Goal: Transaction & Acquisition: Purchase product/service

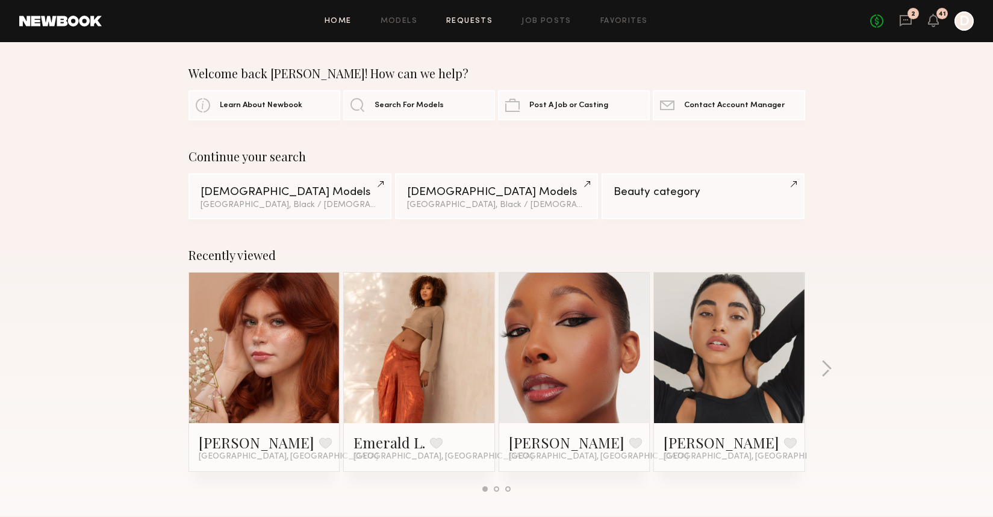
click at [472, 17] on link "Requests" at bounding box center [469, 21] width 46 height 8
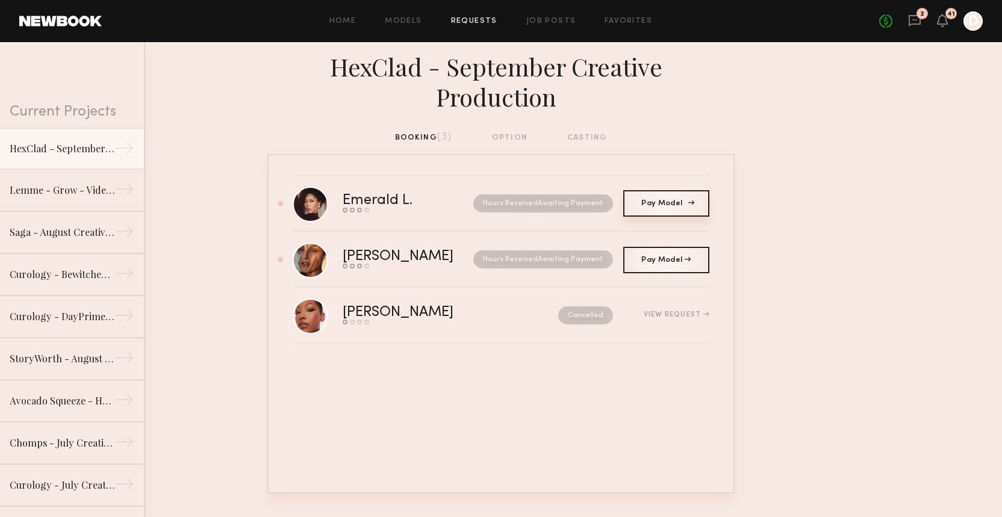
click at [650, 200] on span "Pay Model" at bounding box center [666, 203] width 49 height 7
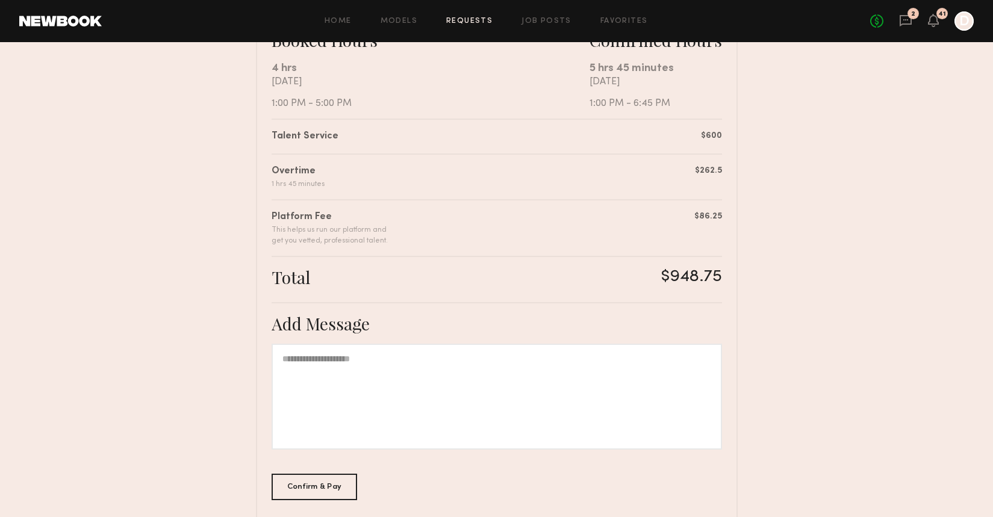
scroll to position [140, 0]
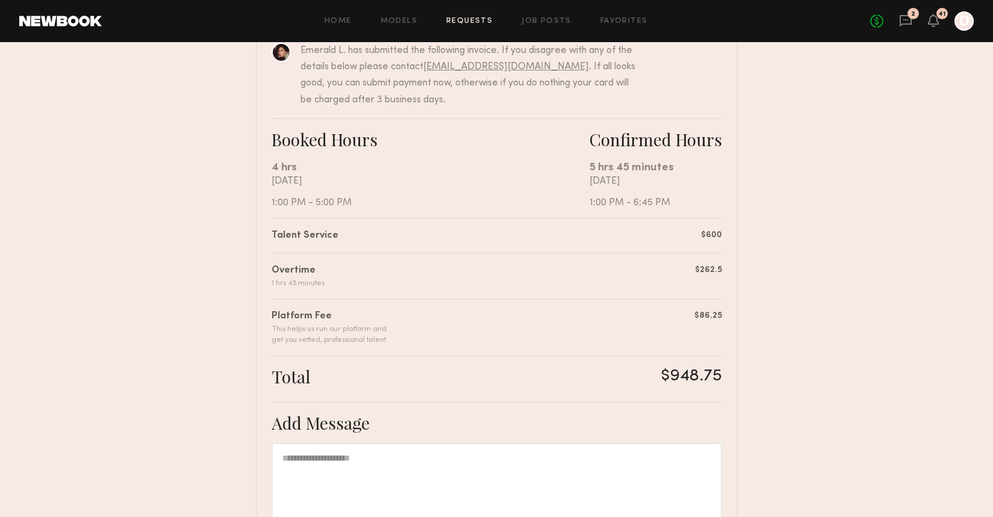
click at [487, 21] on link "Requests" at bounding box center [469, 21] width 46 height 8
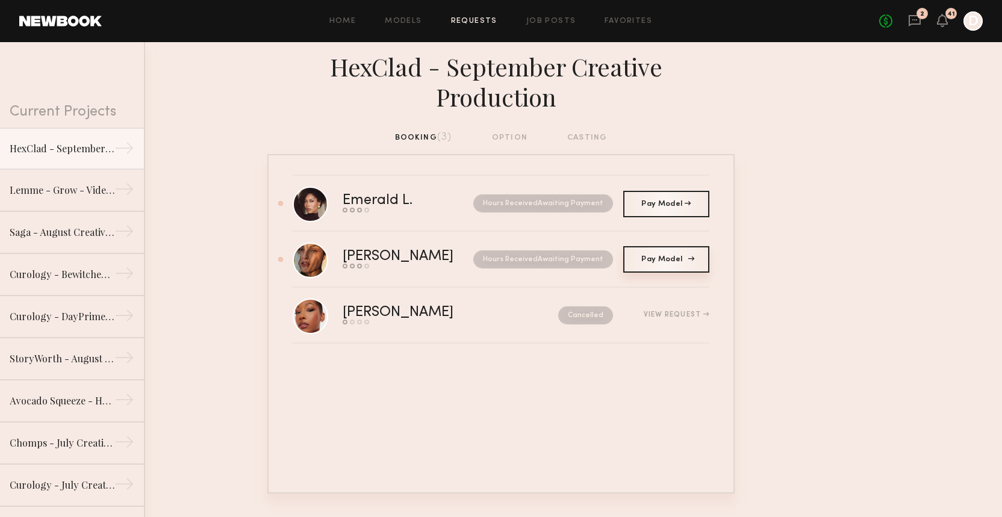
click at [657, 256] on span "Pay Model" at bounding box center [666, 259] width 49 height 7
click at [659, 256] on span "Pay Model" at bounding box center [666, 259] width 49 height 7
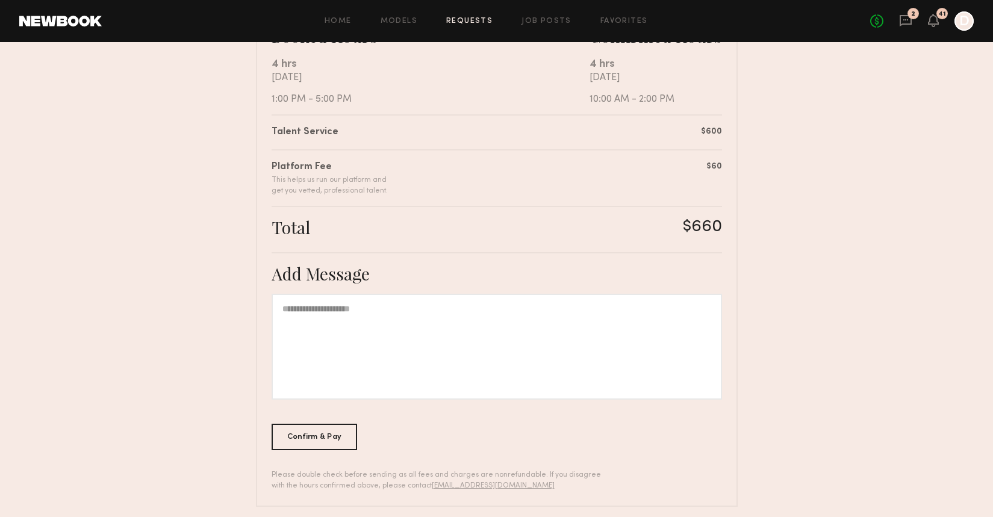
scroll to position [246, 0]
click at [337, 441] on div "Confirm & Pay" at bounding box center [315, 434] width 86 height 27
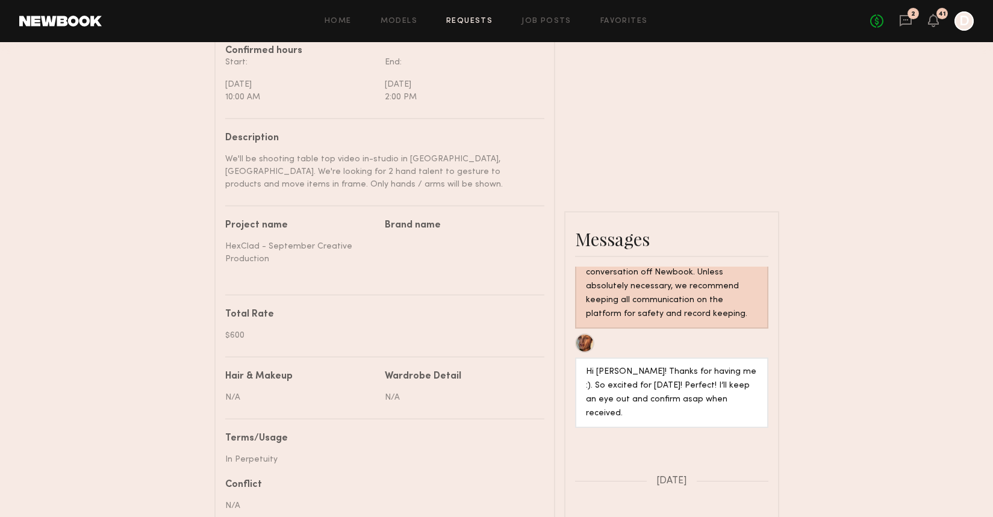
scroll to position [238, 0]
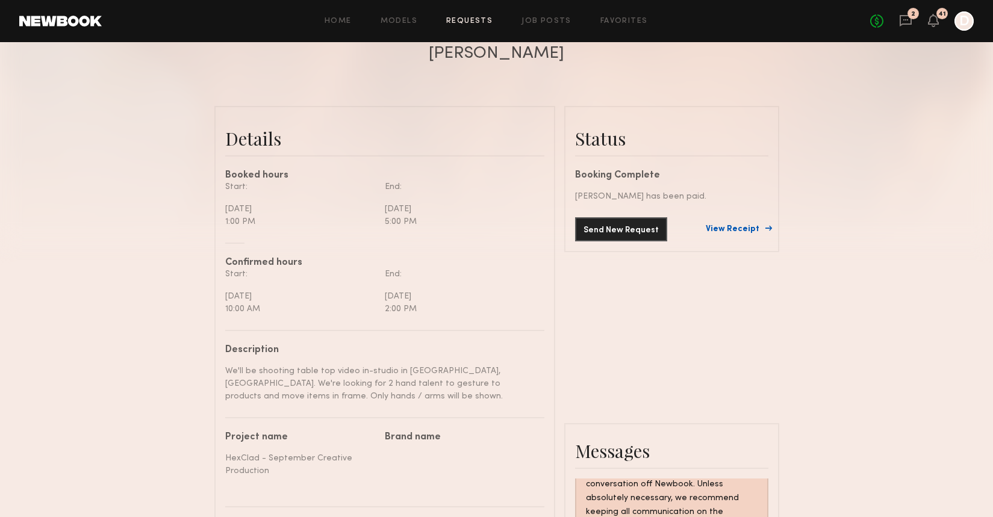
click at [743, 230] on link "View Receipt" at bounding box center [737, 229] width 63 height 8
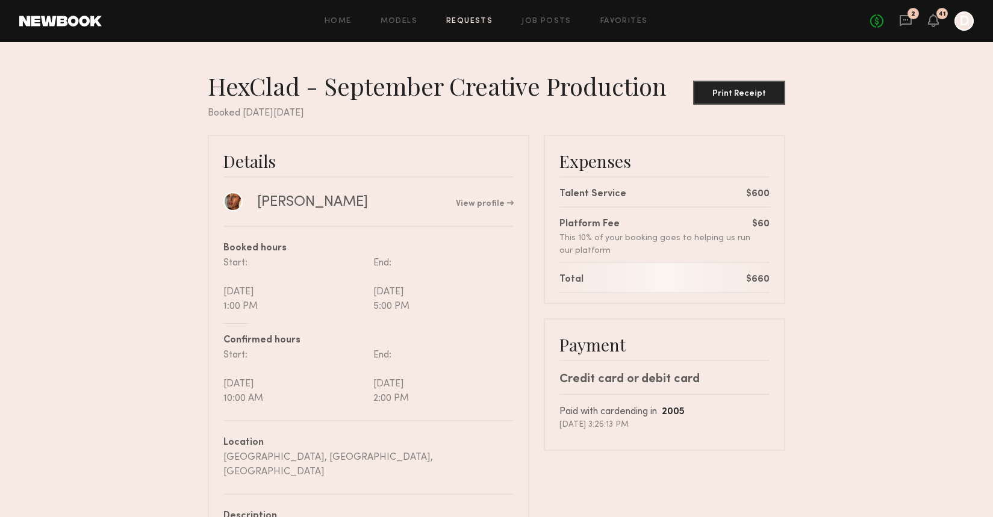
click at [470, 24] on link "Requests" at bounding box center [469, 21] width 46 height 8
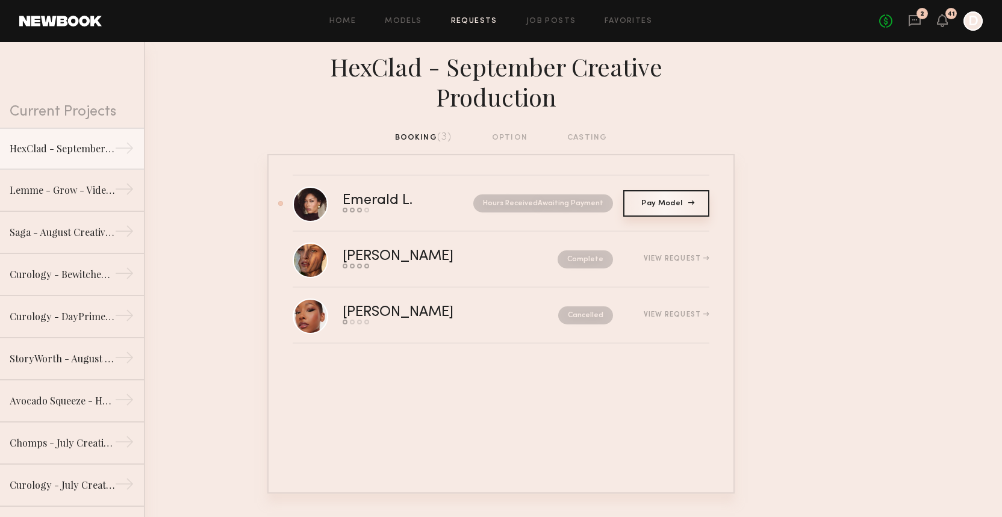
click at [649, 190] on link "Pay Model Pay" at bounding box center [666, 203] width 86 height 27
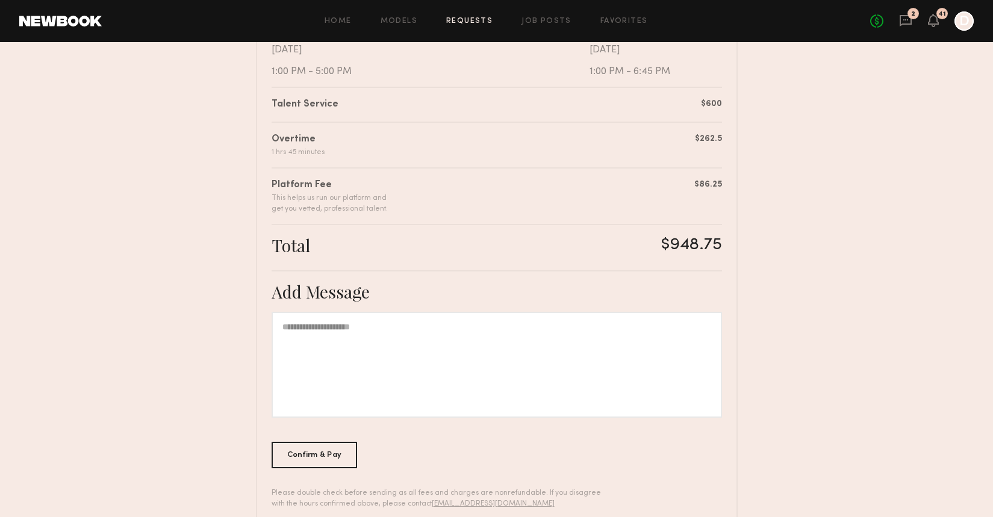
scroll to position [298, 0]
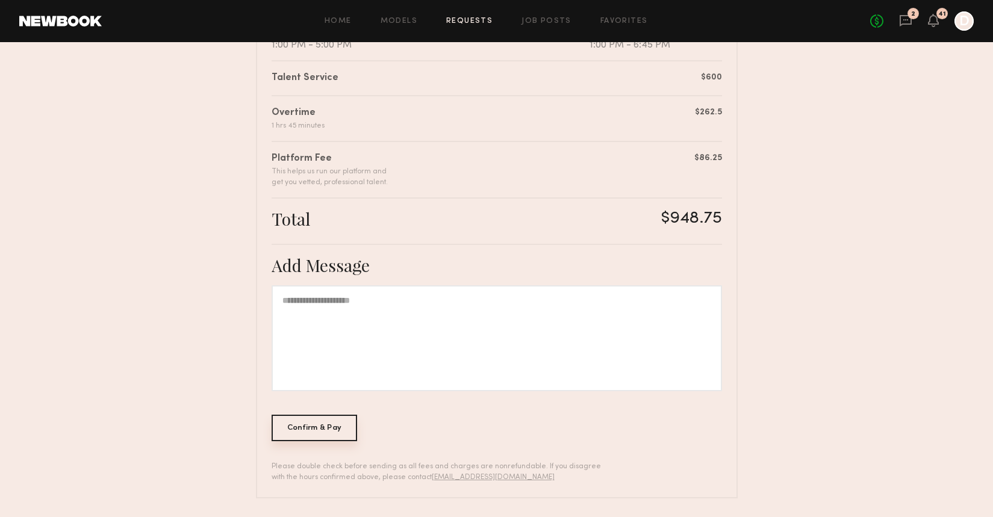
click at [298, 426] on div "Confirm & Pay" at bounding box center [315, 428] width 86 height 27
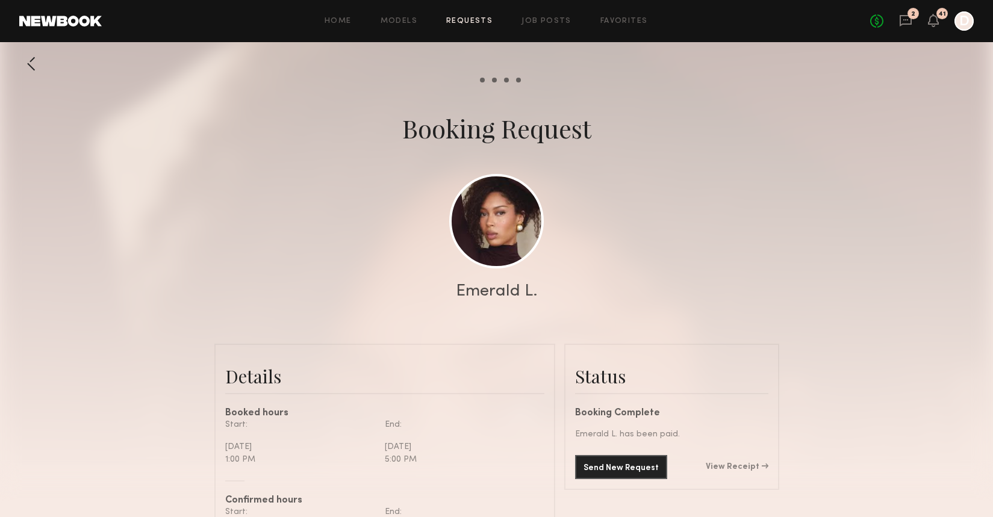
scroll to position [104, 0]
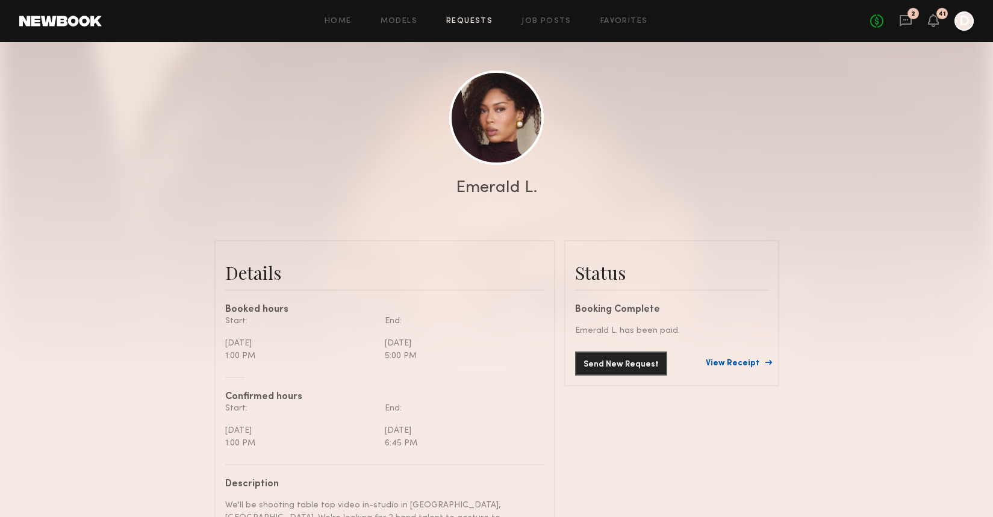
click at [725, 361] on link "View Receipt" at bounding box center [737, 364] width 63 height 8
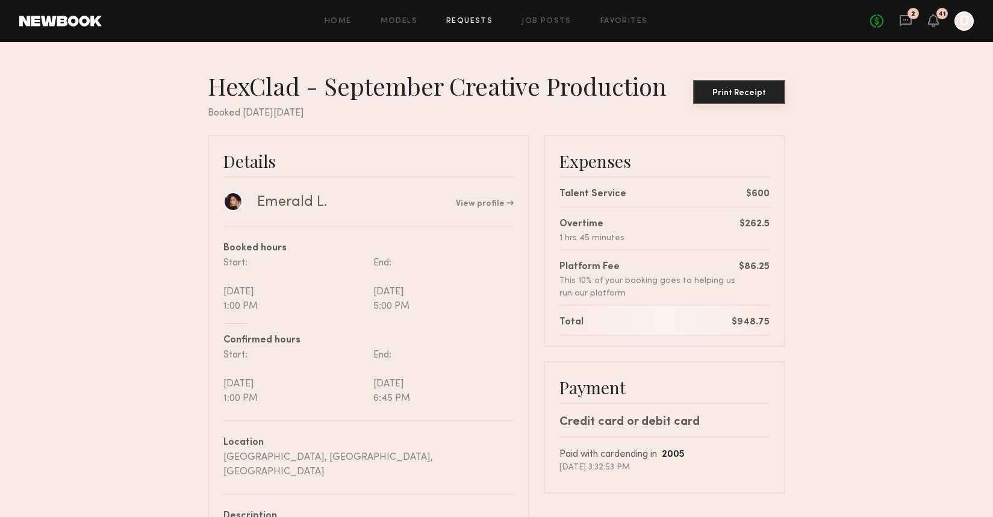
click at [748, 100] on button "Print Receipt" at bounding box center [739, 92] width 92 height 24
click at [757, 91] on div "Print Receipt" at bounding box center [739, 93] width 83 height 8
click at [890, 161] on nb-booking-receipt "HexClad - September Creative Production Print Receipt Booked [DATE][DATE] Detai…" at bounding box center [496, 366] width 993 height 590
click at [481, 13] on div "Home Models Requests Job Posts Favorites Sign Out No fees up to $5,000 2 41 D" at bounding box center [538, 20] width 872 height 19
click at [481, 19] on link "Requests" at bounding box center [469, 21] width 46 height 8
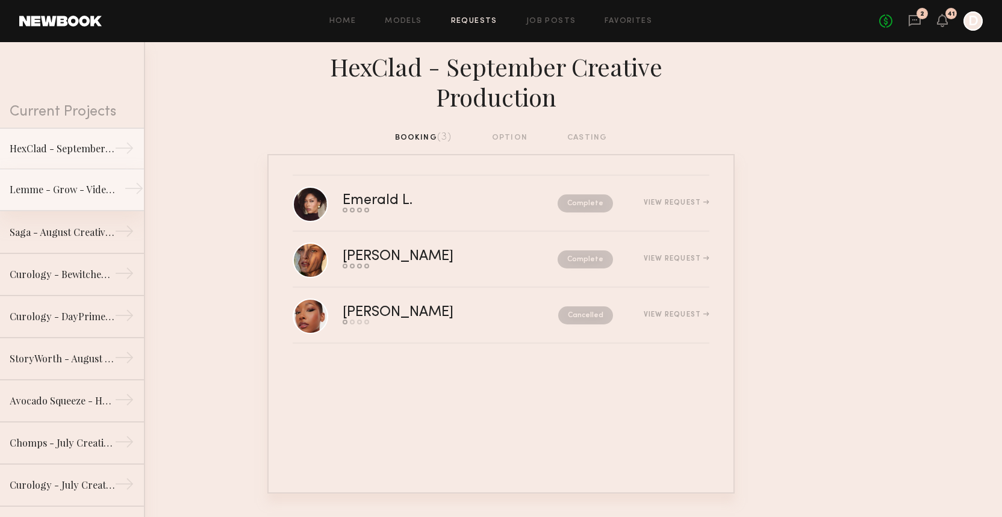
click at [77, 194] on div "Lemme - Grow - Video Production" at bounding box center [62, 190] width 105 height 14
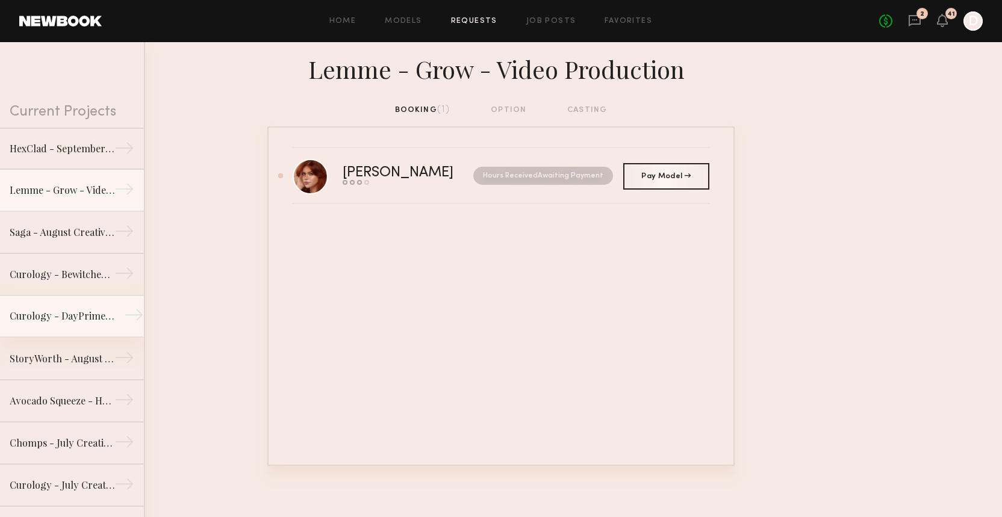
click at [38, 317] on div "Curology - DayPrime RX" at bounding box center [62, 316] width 105 height 14
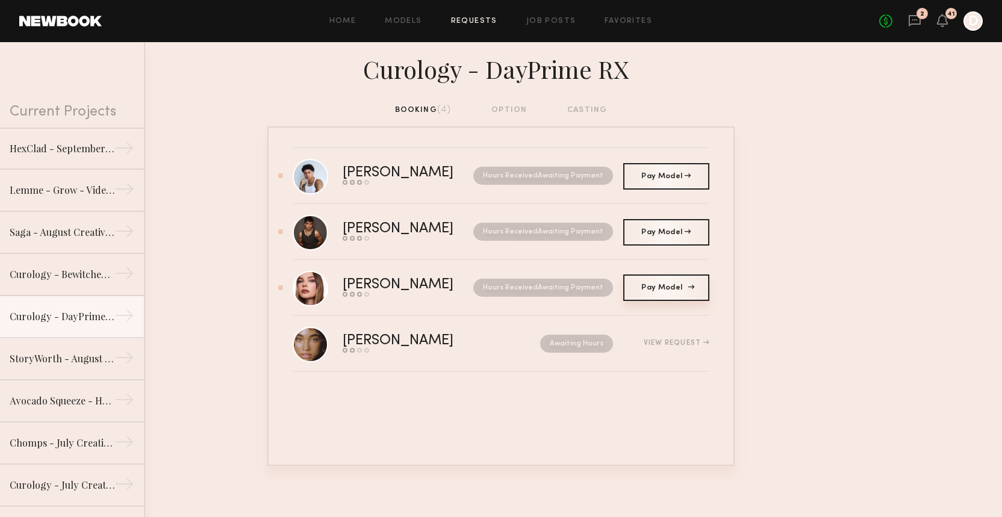
click at [675, 296] on link "Pay Model Pay" at bounding box center [666, 288] width 86 height 27
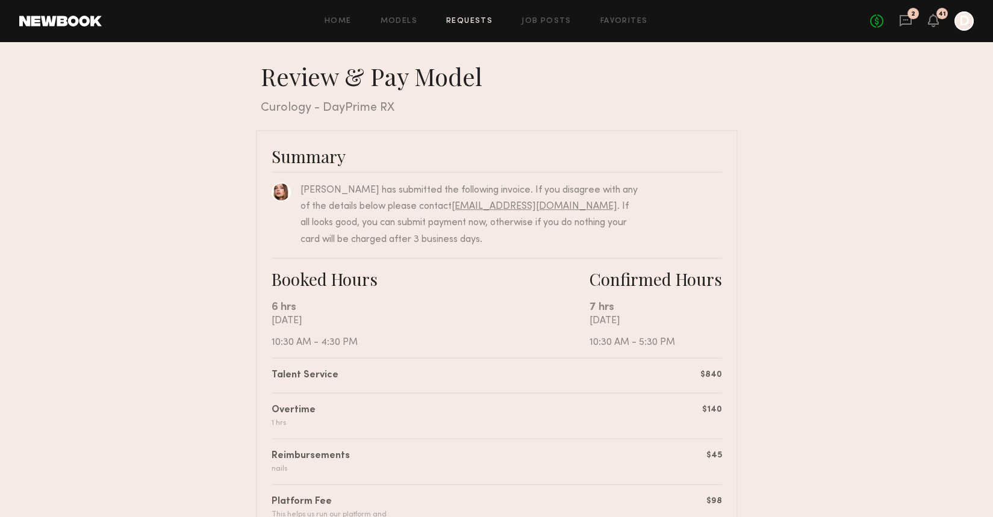
click at [467, 22] on link "Requests" at bounding box center [469, 21] width 46 height 8
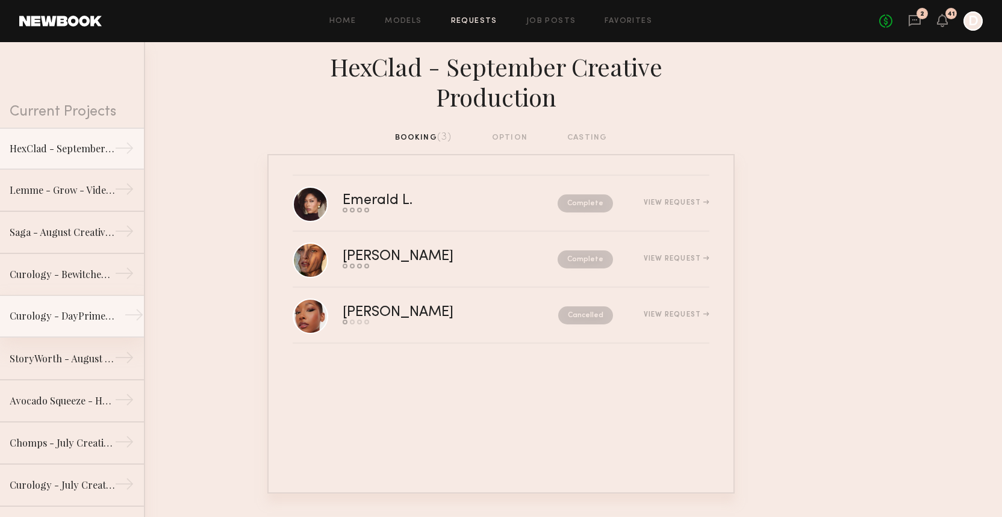
click at [30, 317] on div "Curology - DayPrime RX" at bounding box center [62, 316] width 105 height 14
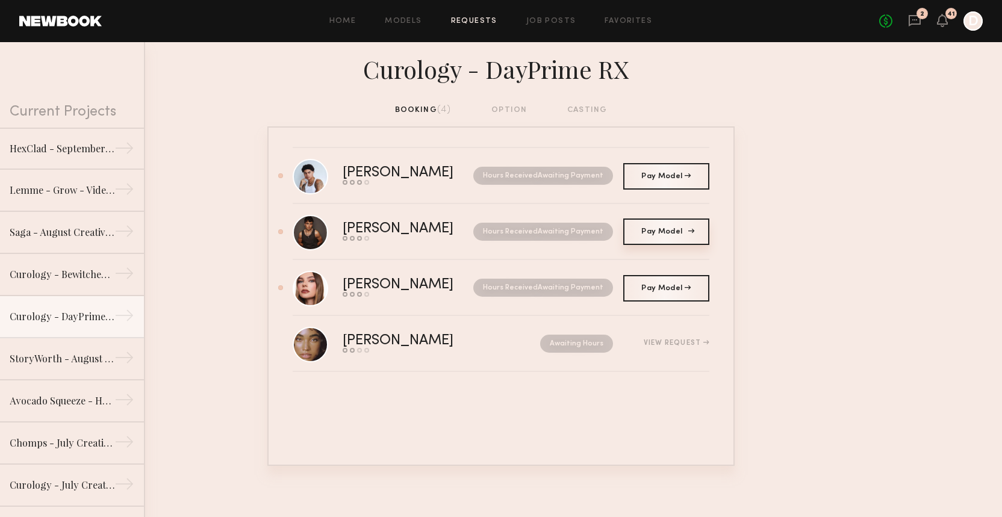
click at [673, 239] on link "Pay Model Pay" at bounding box center [666, 232] width 86 height 27
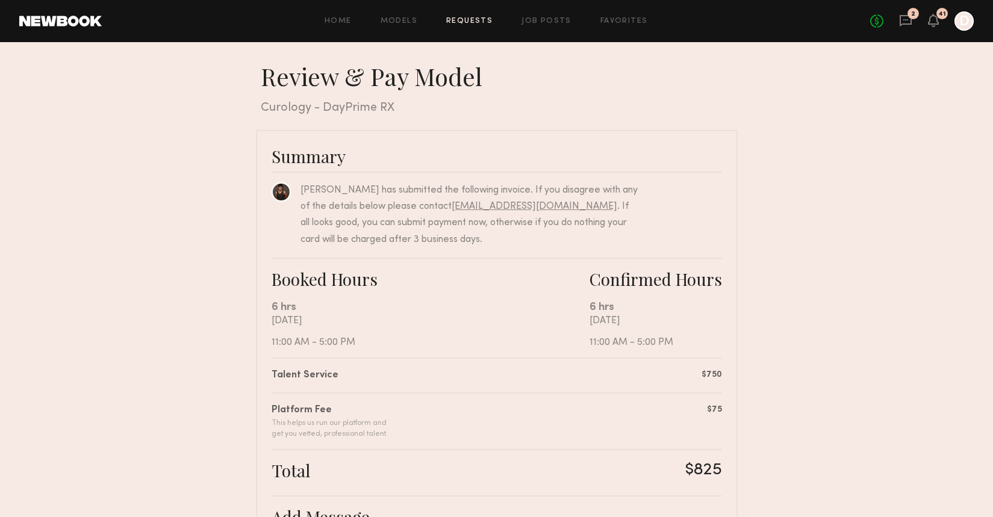
click at [479, 26] on div "Home Models Requests Job Posts Favorites Sign Out No fees up to $5,000 2 41 D" at bounding box center [538, 20] width 872 height 19
click at [461, 20] on link "Requests" at bounding box center [469, 21] width 46 height 8
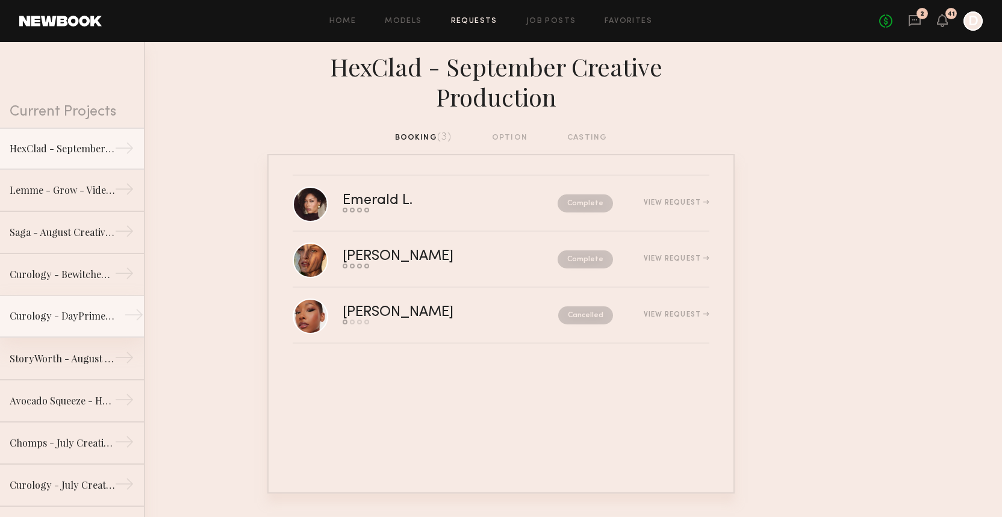
click at [93, 322] on div "Curology - DayPrime RX" at bounding box center [62, 316] width 105 height 14
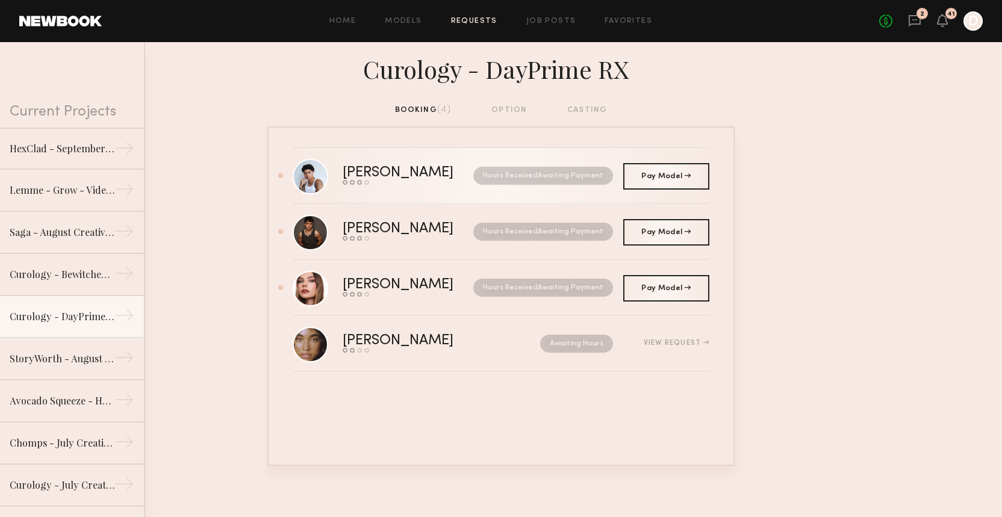
click at [419, 183] on div "Send request Model response Review hours worked Pay model" at bounding box center [403, 182] width 121 height 5
click at [666, 180] on link "Pay Model Pay" at bounding box center [666, 176] width 86 height 27
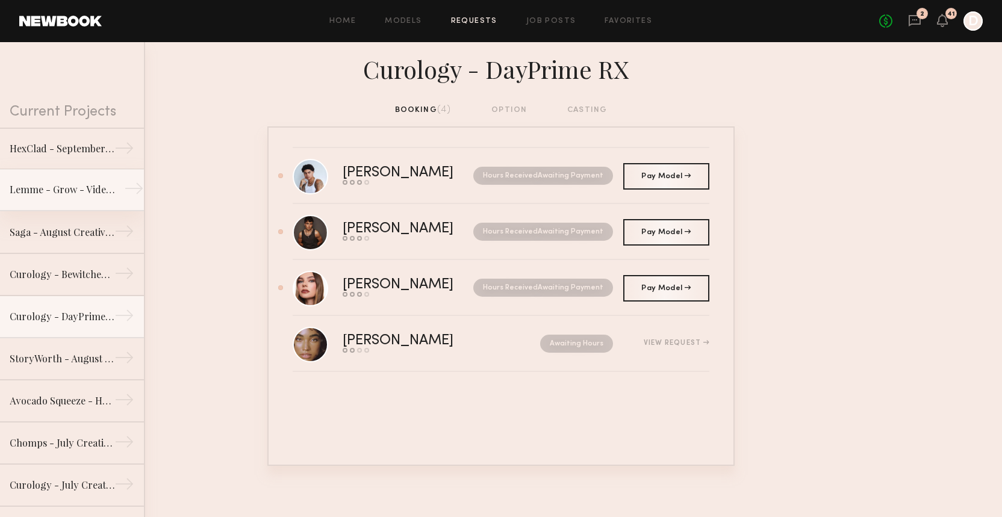
click at [53, 198] on link "Lemme - Grow - Video Production →" at bounding box center [72, 190] width 144 height 42
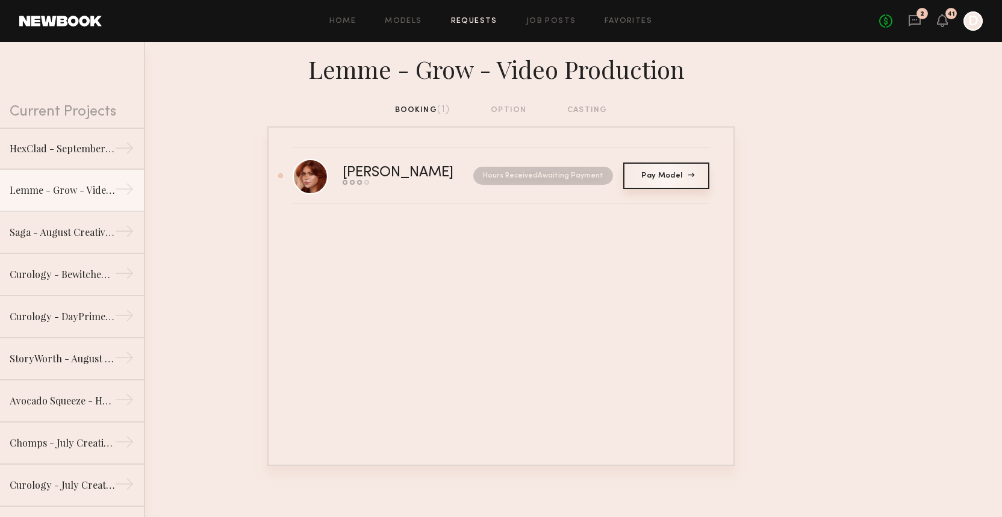
click at [665, 176] on span "Pay Model" at bounding box center [666, 175] width 49 height 7
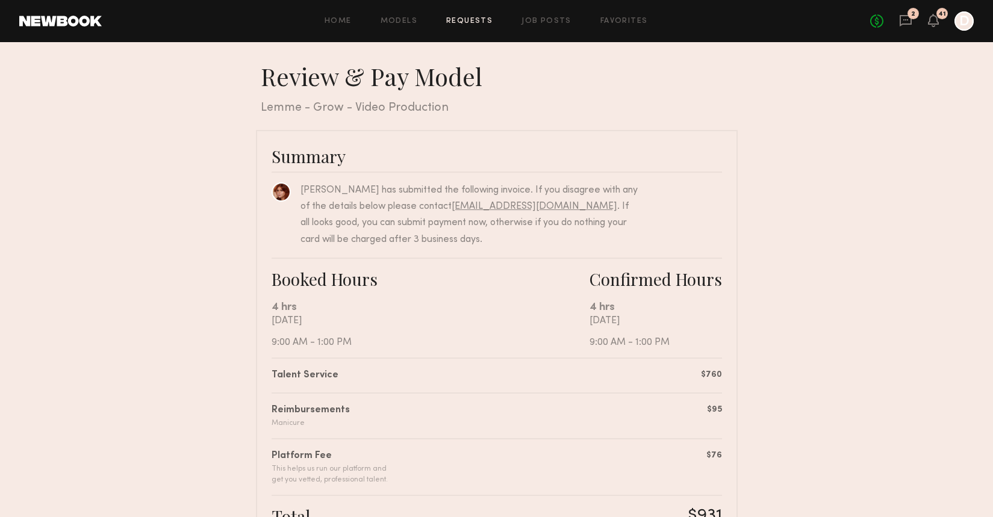
click at [480, 22] on link "Requests" at bounding box center [469, 21] width 46 height 8
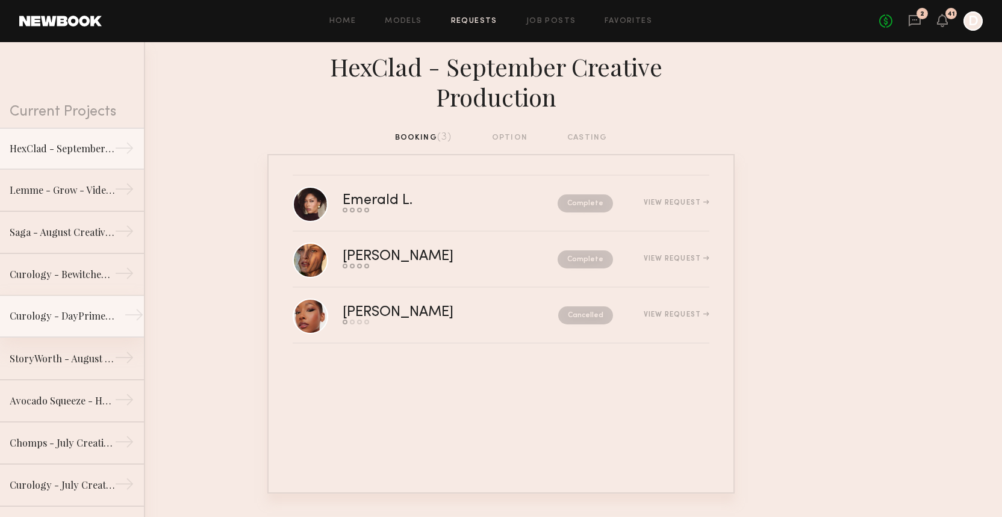
click at [83, 306] on link "Curology - DayPrime RX →" at bounding box center [72, 317] width 144 height 42
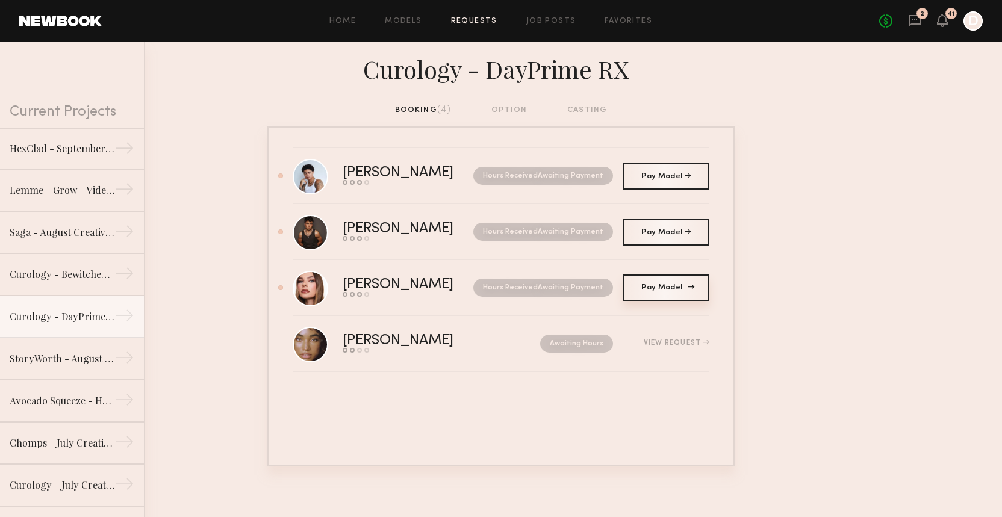
click at [655, 293] on link "Pay Model Pay" at bounding box center [666, 288] width 86 height 27
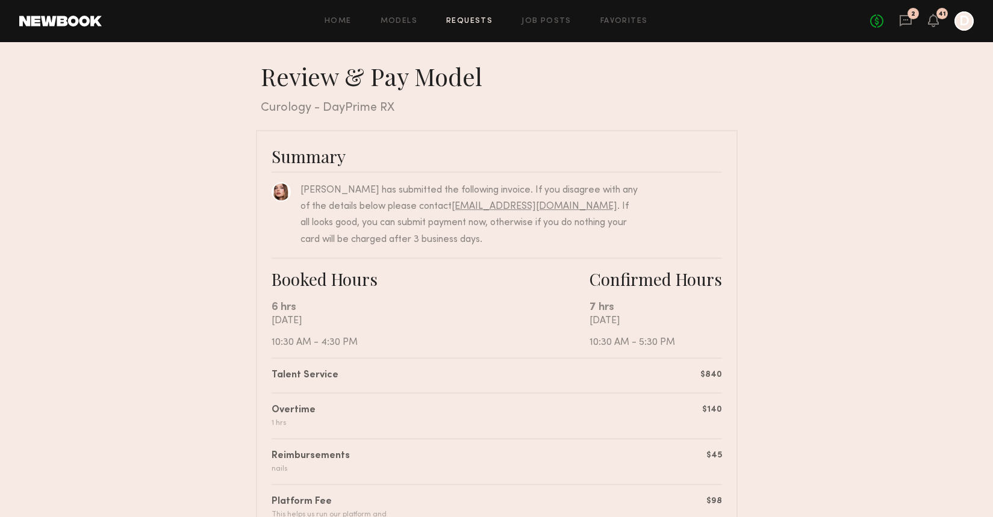
click at [473, 19] on link "Requests" at bounding box center [469, 21] width 46 height 8
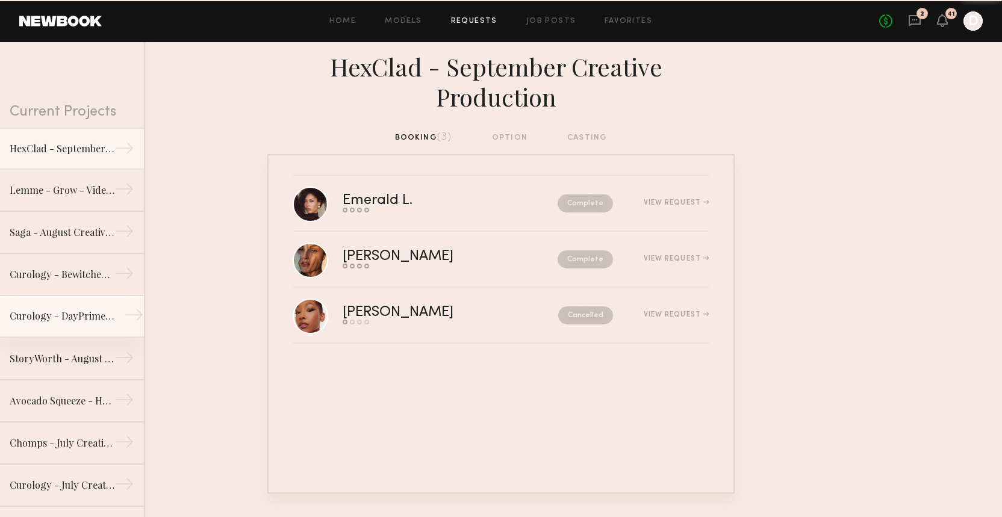
click at [63, 326] on link "Curology - DayPrime RX →" at bounding box center [72, 317] width 144 height 42
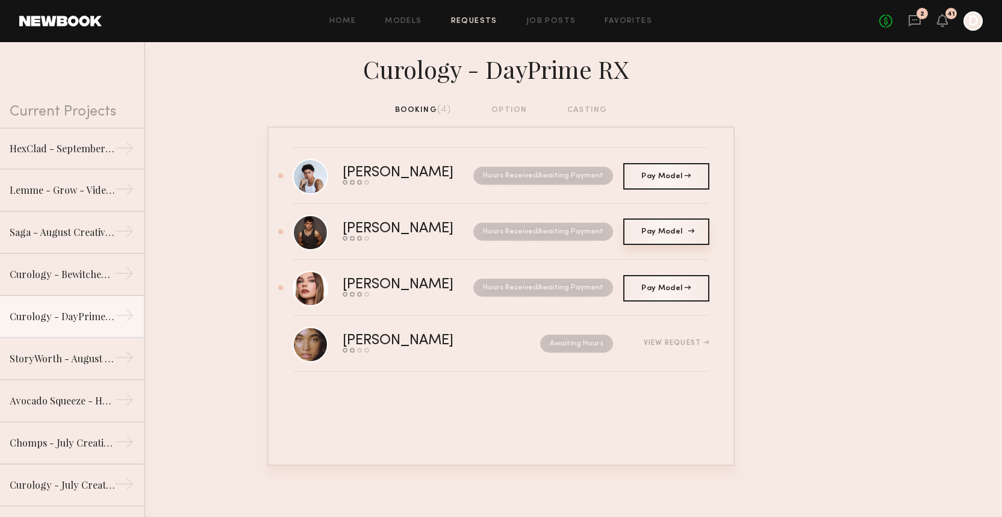
click at [669, 228] on link "Pay Model Pay" at bounding box center [666, 232] width 86 height 27
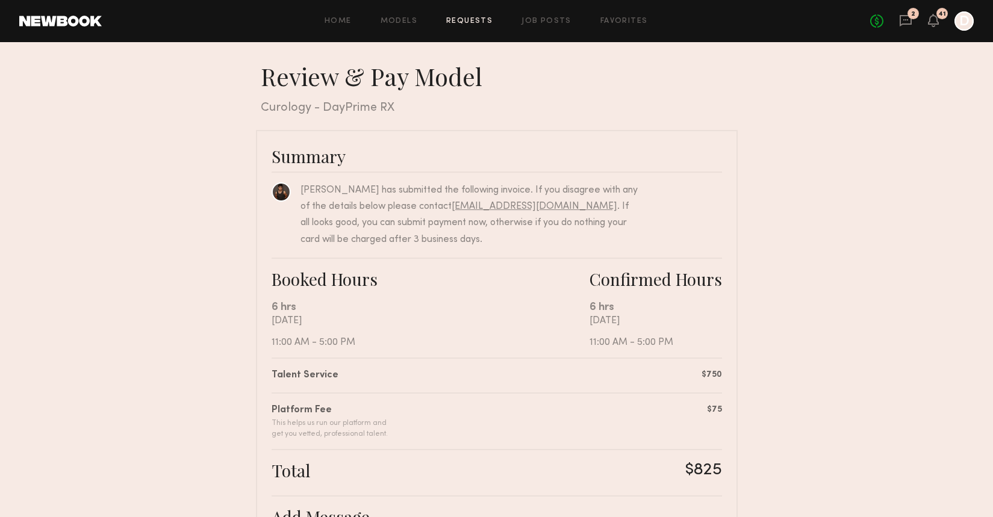
scroll to position [252, 0]
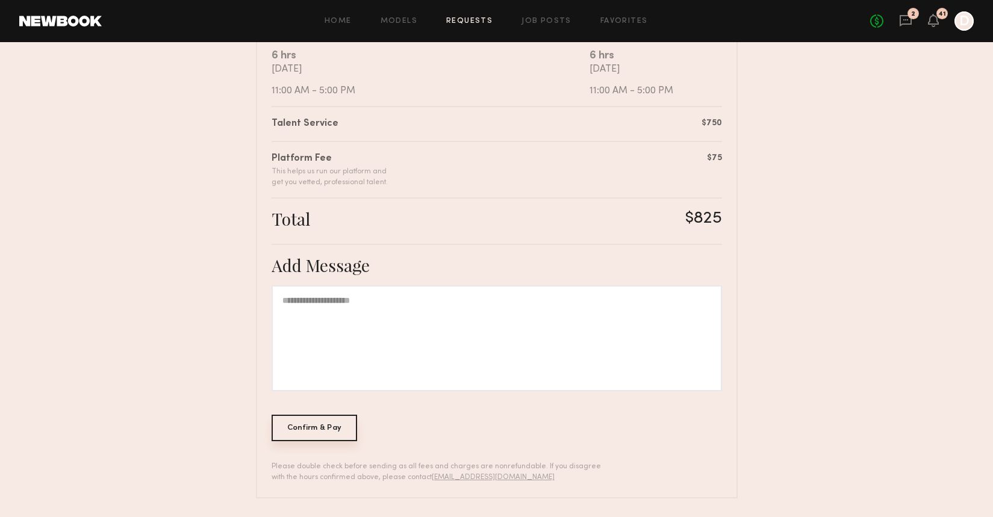
click at [308, 430] on div "Confirm & Pay" at bounding box center [315, 428] width 86 height 27
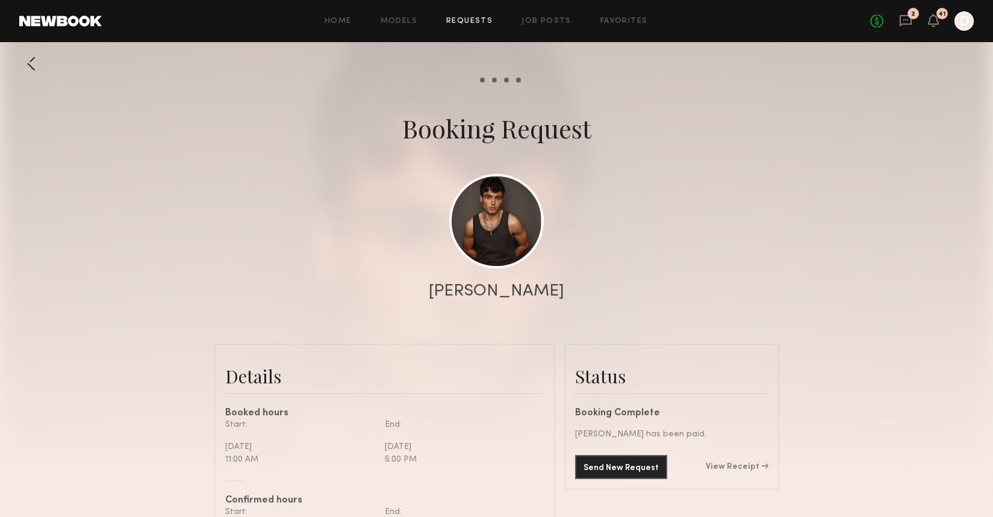
scroll to position [211, 0]
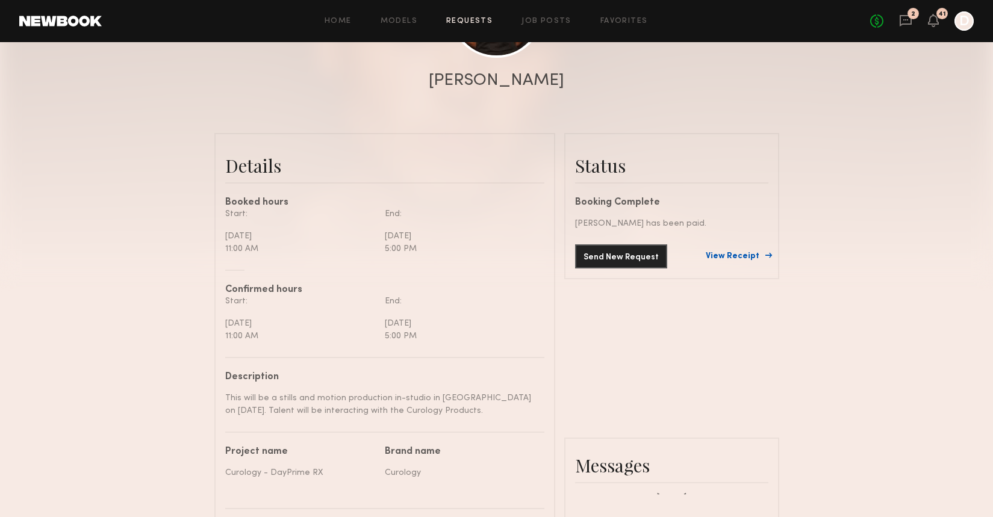
click at [741, 256] on link "View Receipt" at bounding box center [737, 256] width 63 height 8
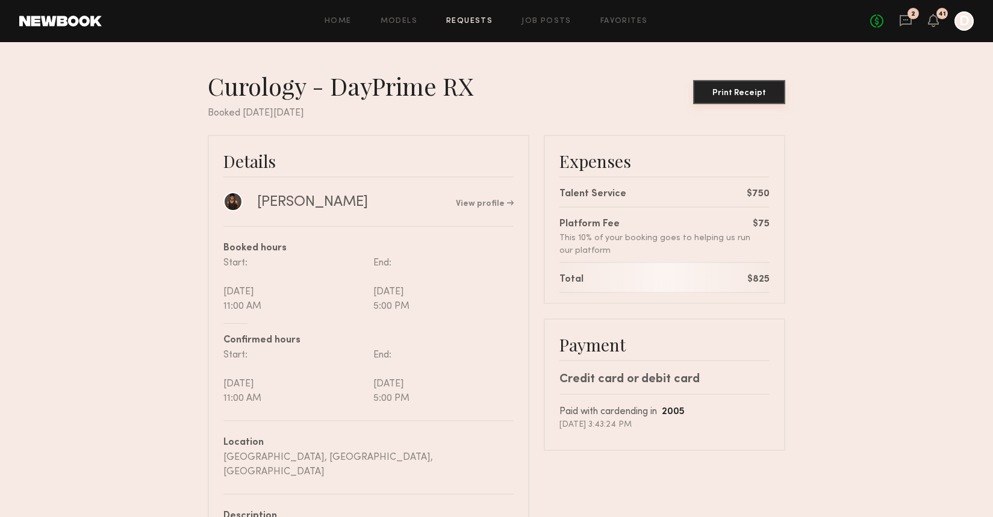
click at [718, 92] on div "Print Receipt" at bounding box center [739, 93] width 83 height 8
click at [472, 17] on link "Requests" at bounding box center [469, 21] width 46 height 8
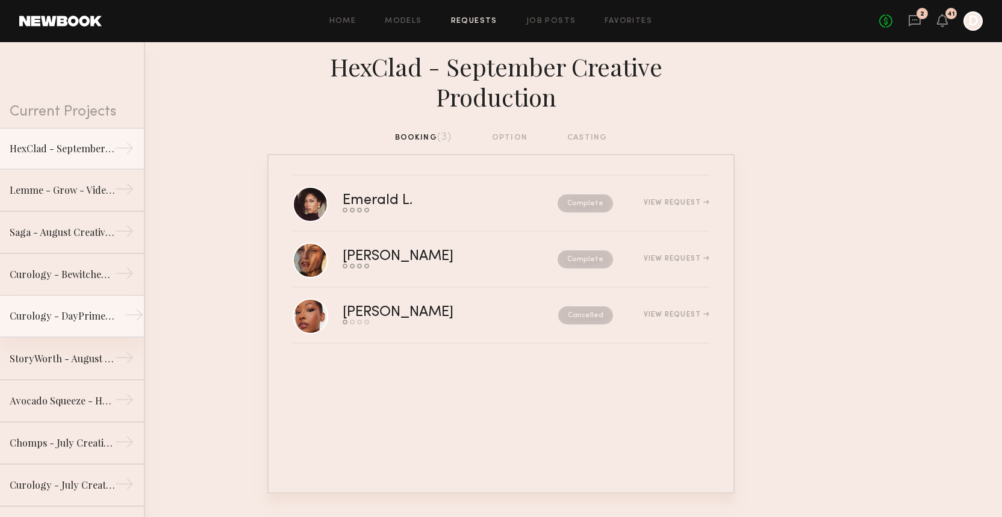
click at [79, 314] on div "Curology - DayPrime RX" at bounding box center [62, 316] width 105 height 14
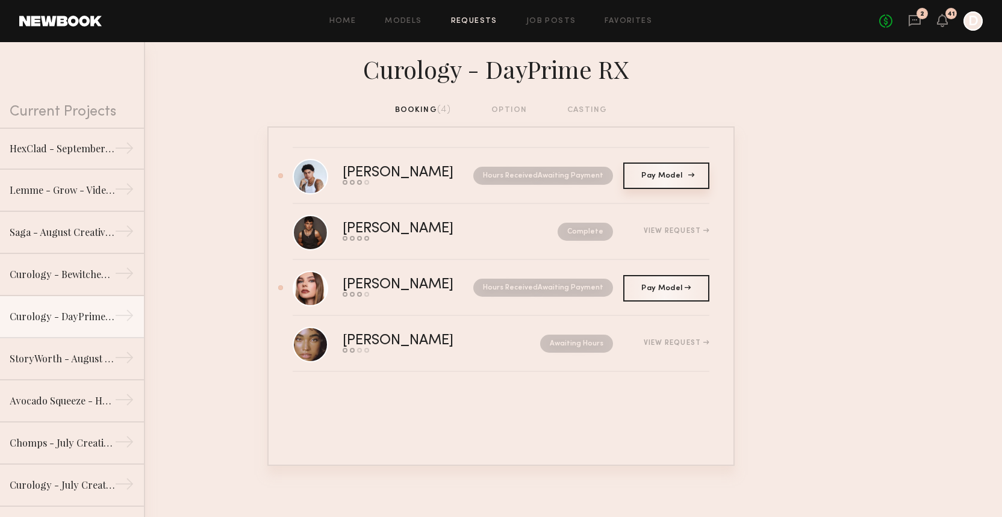
click at [673, 178] on span "Pay Model" at bounding box center [666, 175] width 49 height 7
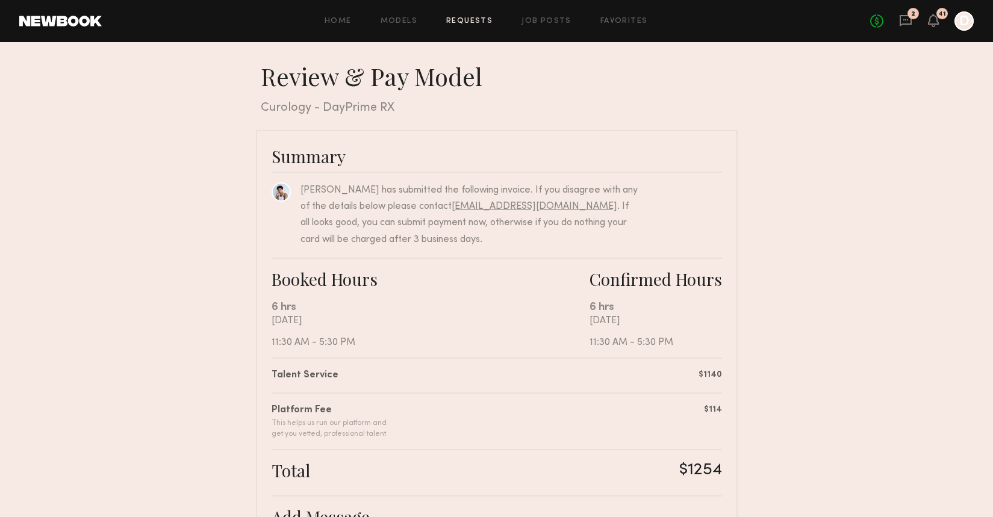
scroll to position [226, 0]
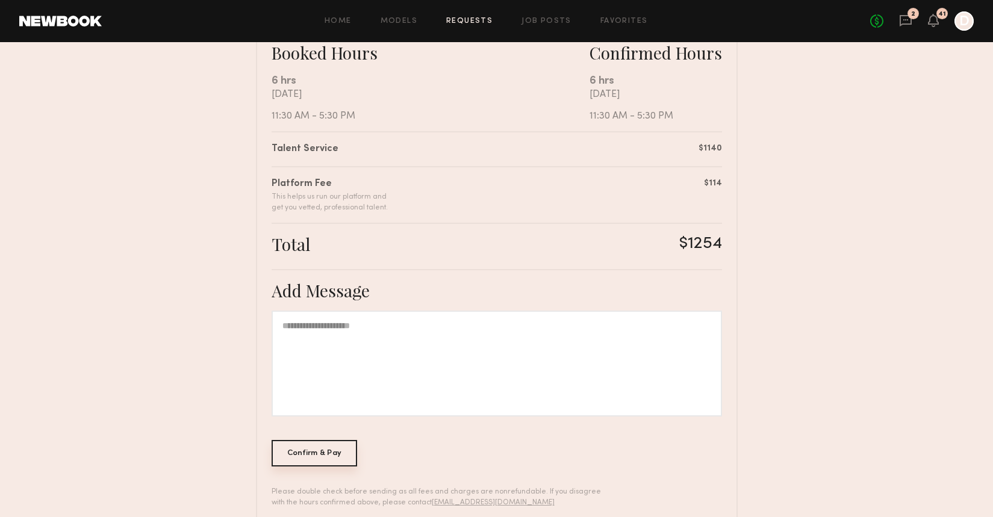
click at [322, 463] on div "Confirm & Pay" at bounding box center [315, 453] width 86 height 27
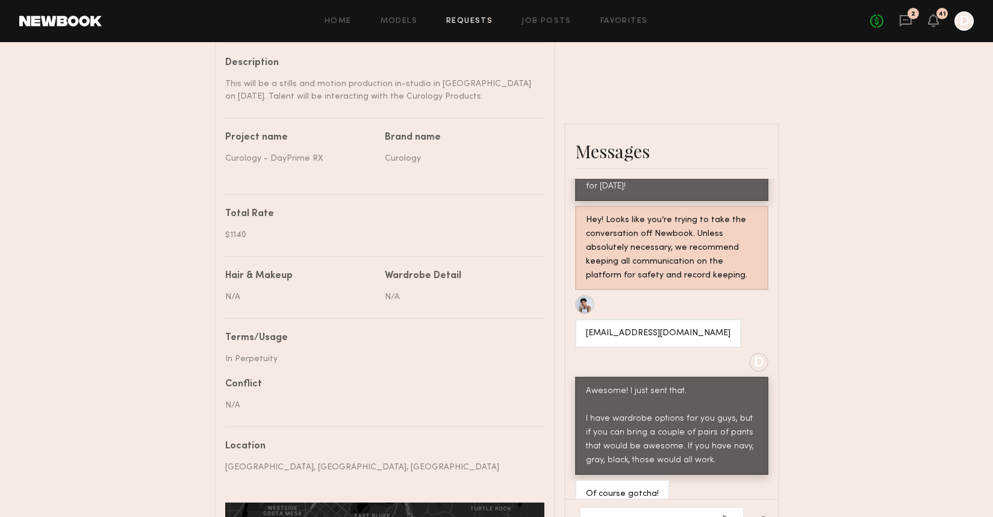
scroll to position [145, 0]
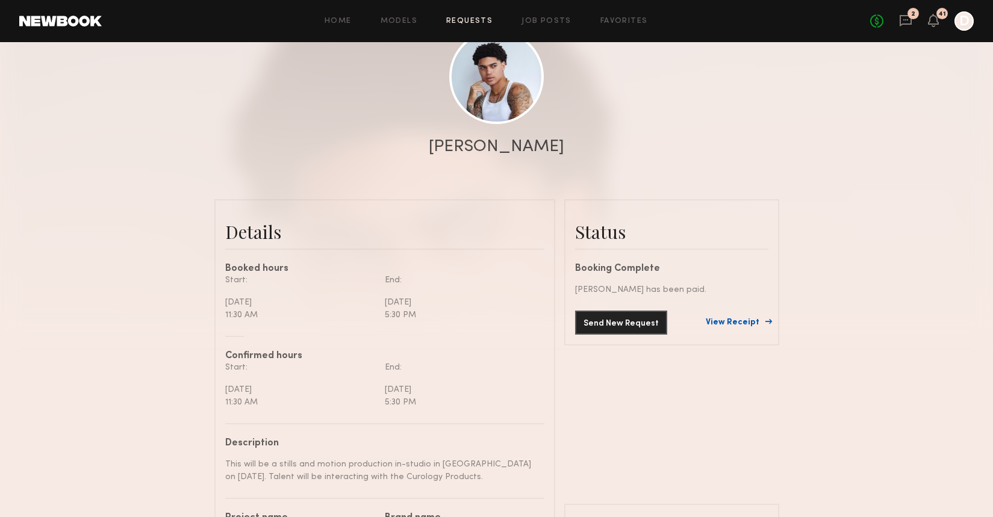
click at [739, 319] on link "View Receipt" at bounding box center [737, 323] width 63 height 8
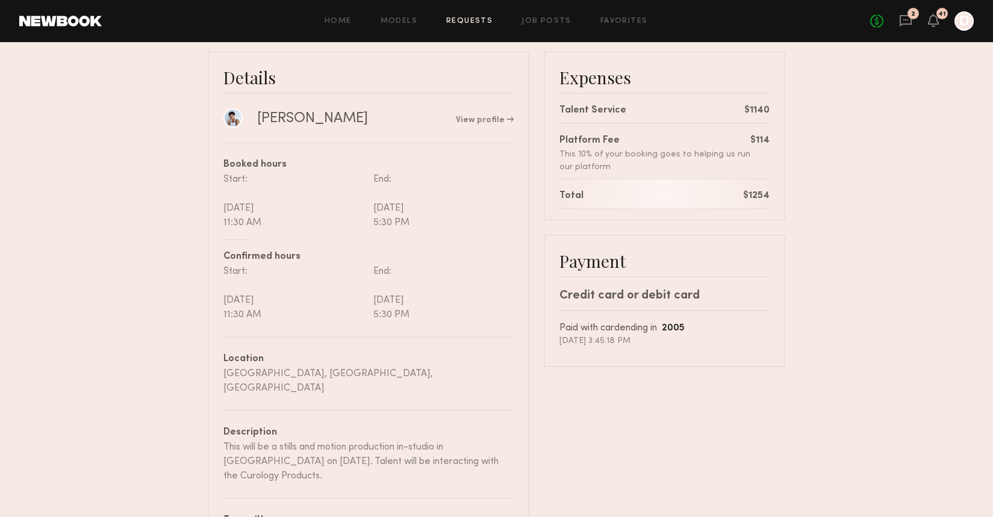
scroll to position [81, 0]
click at [468, 23] on link "Requests" at bounding box center [469, 21] width 46 height 8
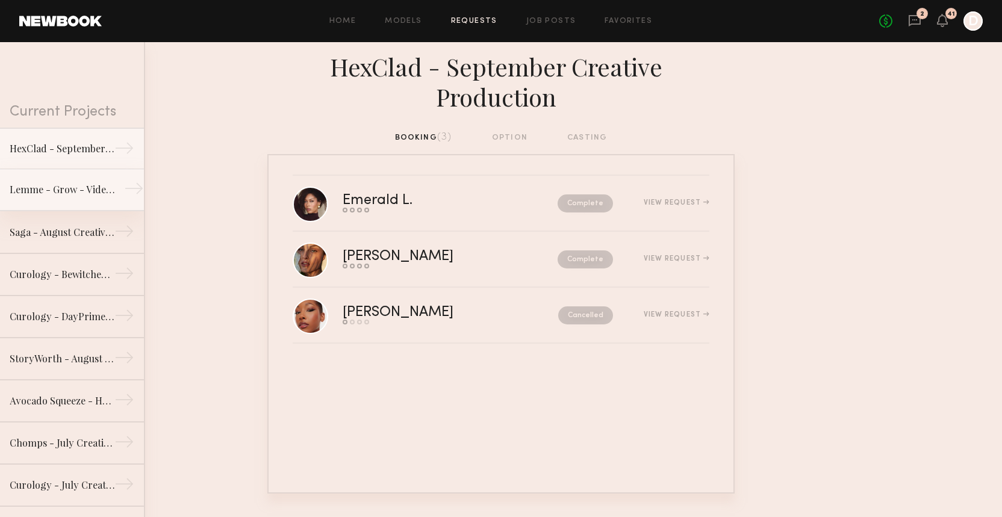
click at [64, 189] on div "Lemme - Grow - Video Production" at bounding box center [62, 190] width 105 height 14
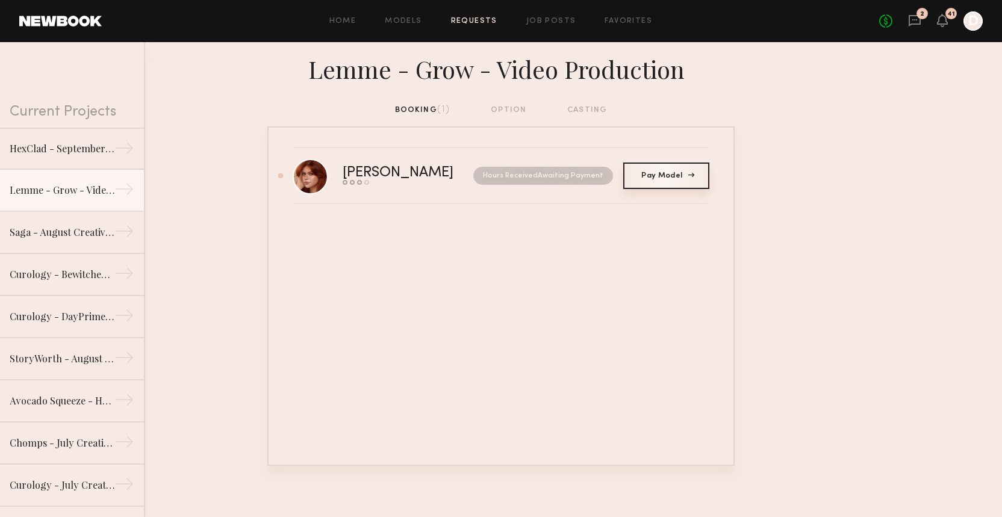
click at [676, 175] on span "Pay Model" at bounding box center [666, 175] width 49 height 7
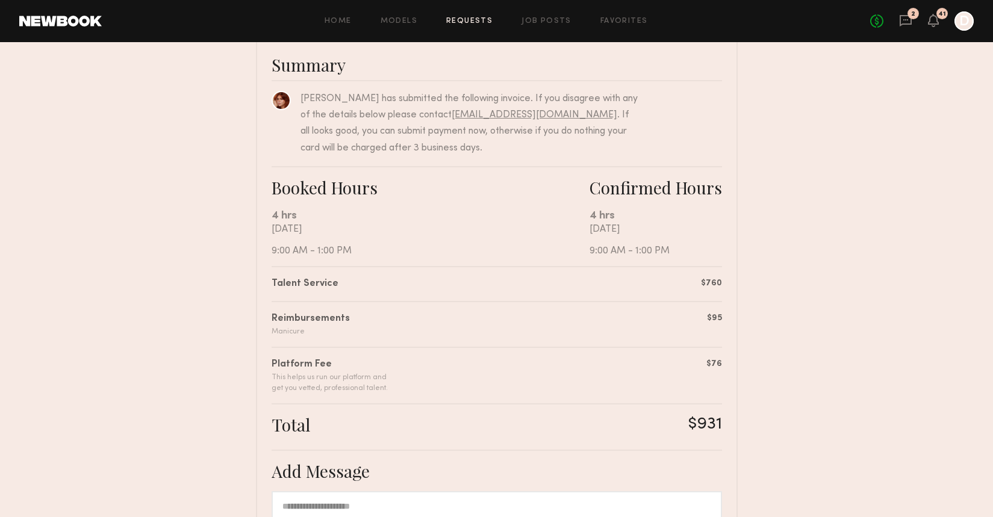
scroll to position [298, 0]
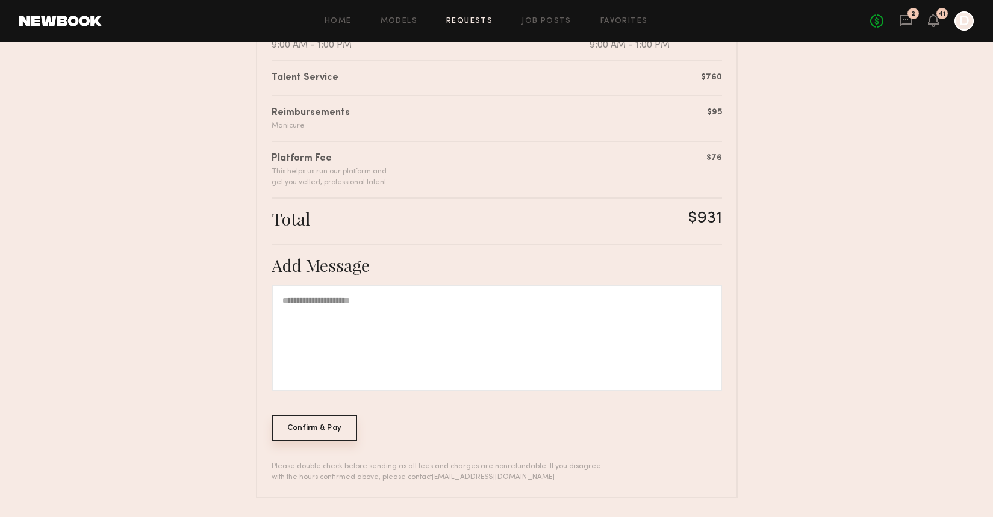
click at [310, 426] on div "Confirm & Pay" at bounding box center [315, 428] width 86 height 27
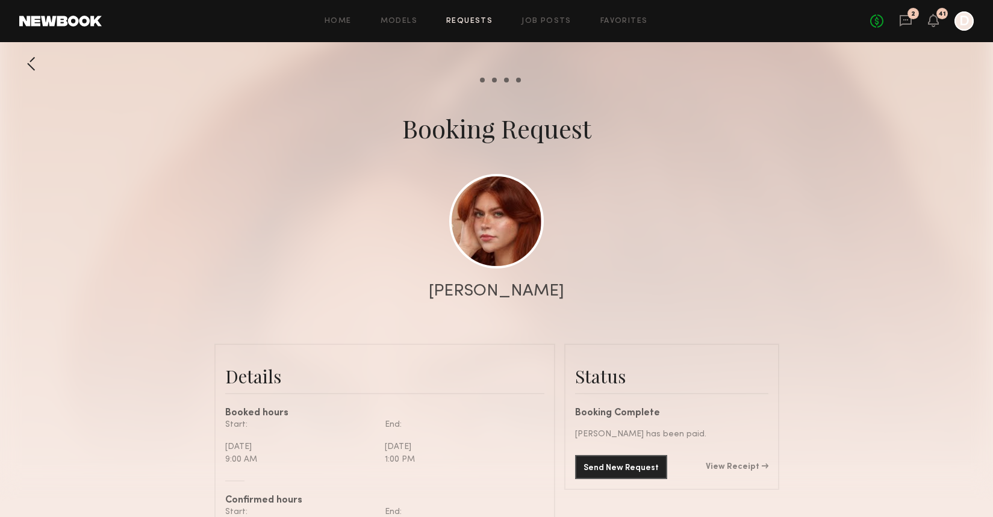
scroll to position [243, 0]
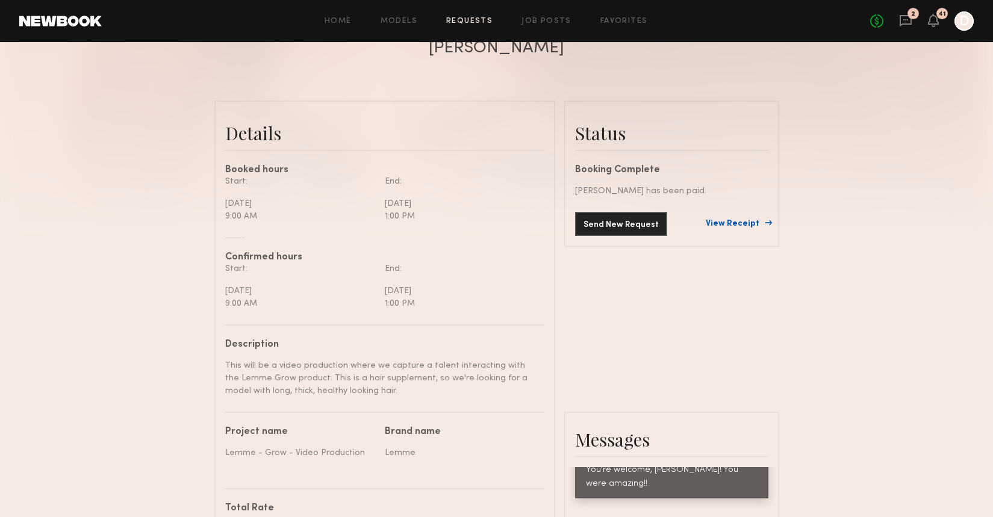
click at [755, 223] on link "View Receipt" at bounding box center [737, 224] width 63 height 8
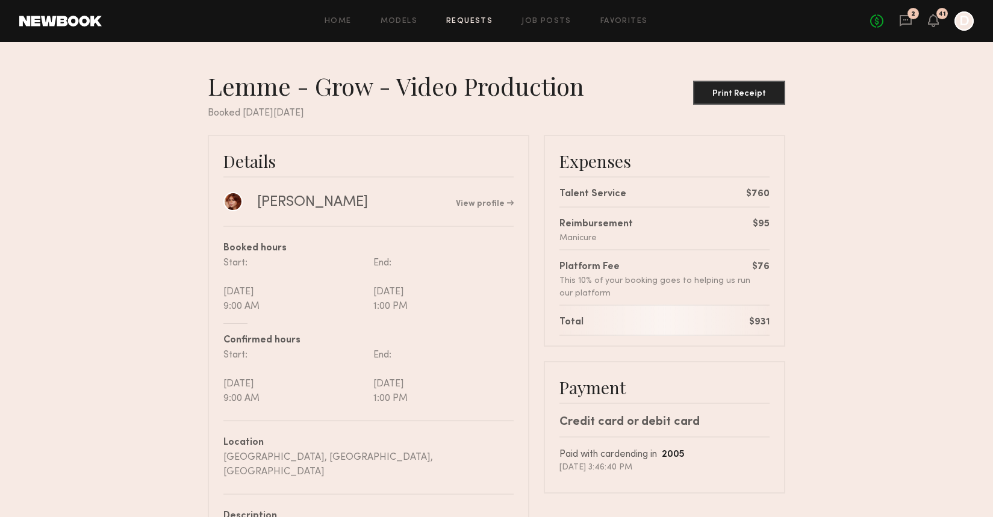
click at [471, 21] on link "Requests" at bounding box center [469, 21] width 46 height 8
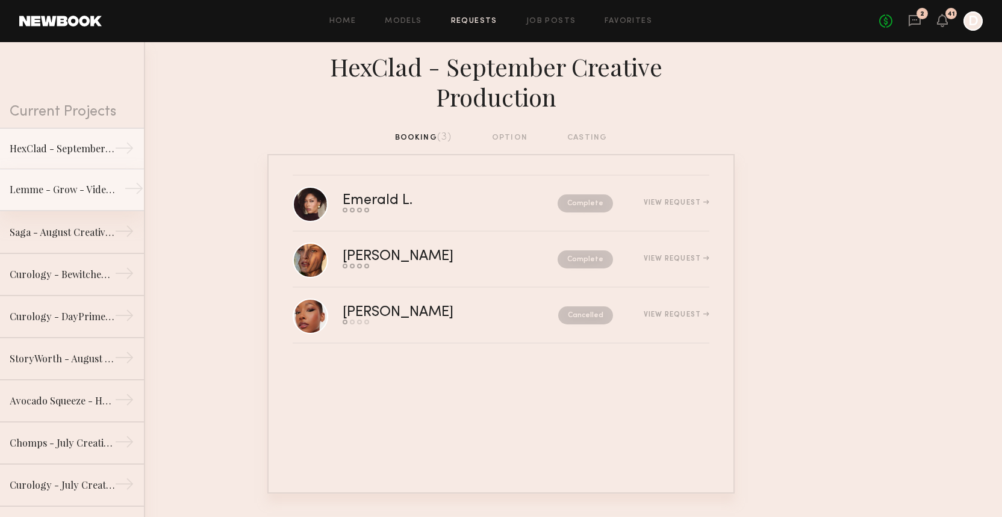
click at [50, 198] on link "Lemme - Grow - Video Production →" at bounding box center [72, 190] width 144 height 42
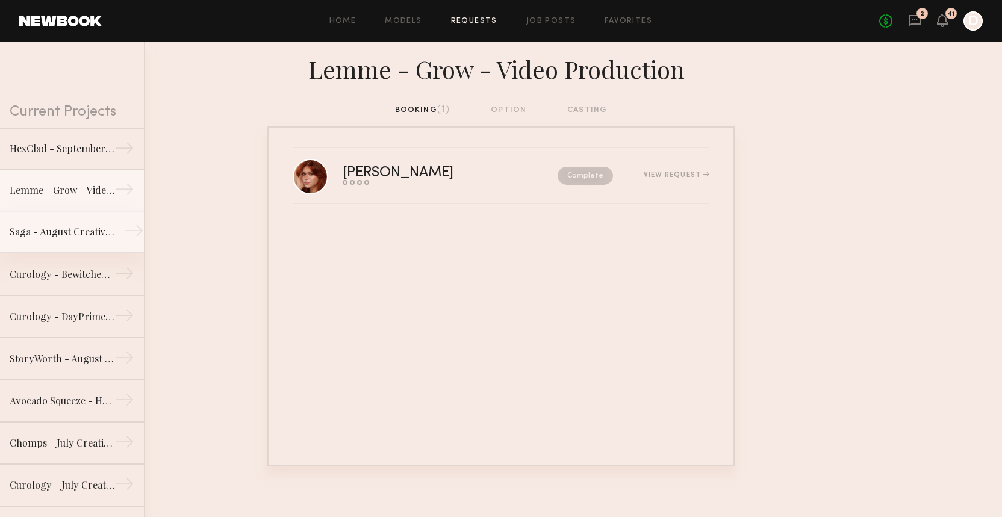
click at [53, 228] on div "Saga - August Creative Production" at bounding box center [62, 232] width 105 height 14
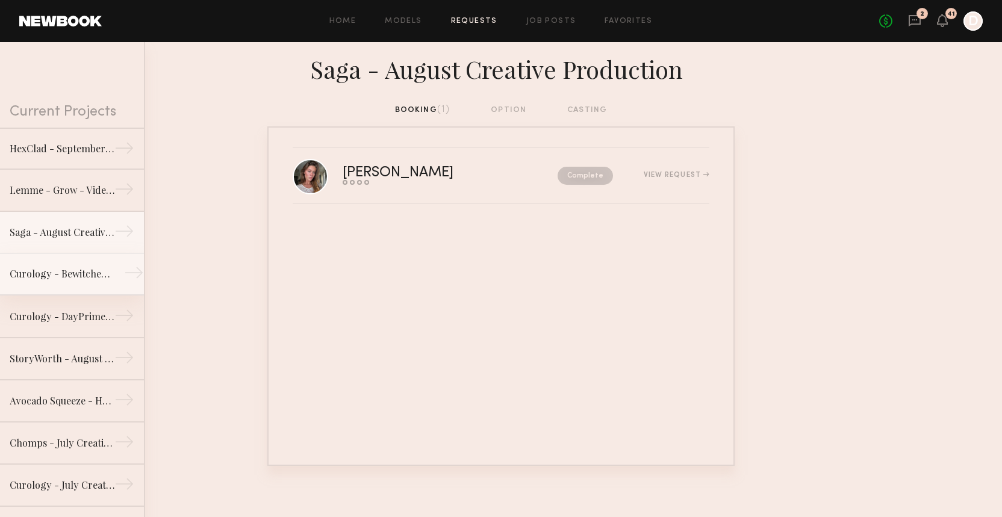
click at [53, 270] on div "Curology - Bewitched Patches" at bounding box center [62, 274] width 105 height 14
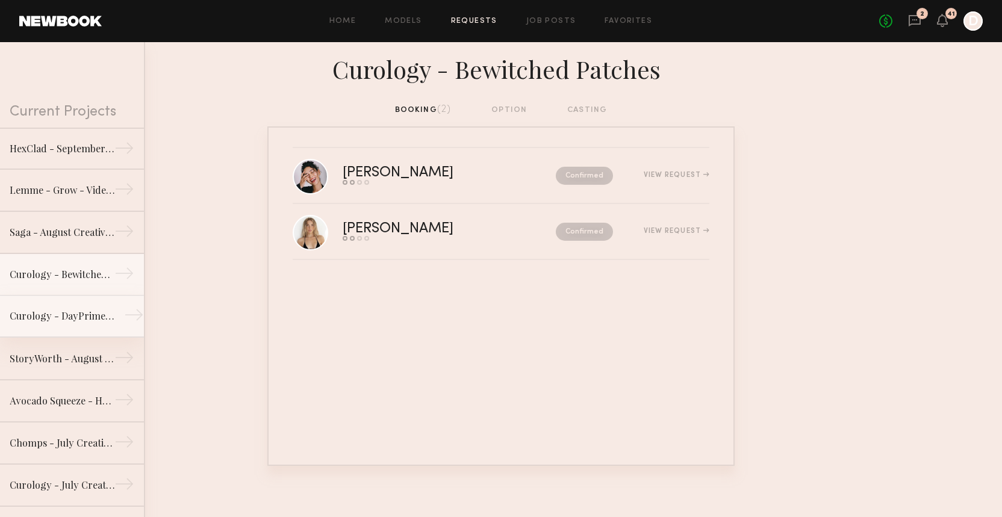
click at [60, 312] on div "Curology - DayPrime RX" at bounding box center [62, 316] width 105 height 14
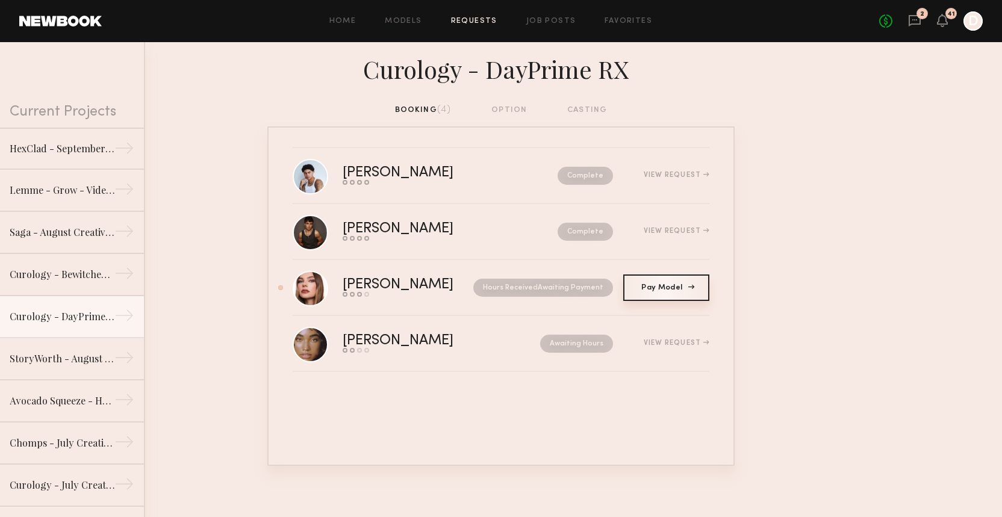
click at [672, 286] on span "Pay Model" at bounding box center [666, 287] width 49 height 7
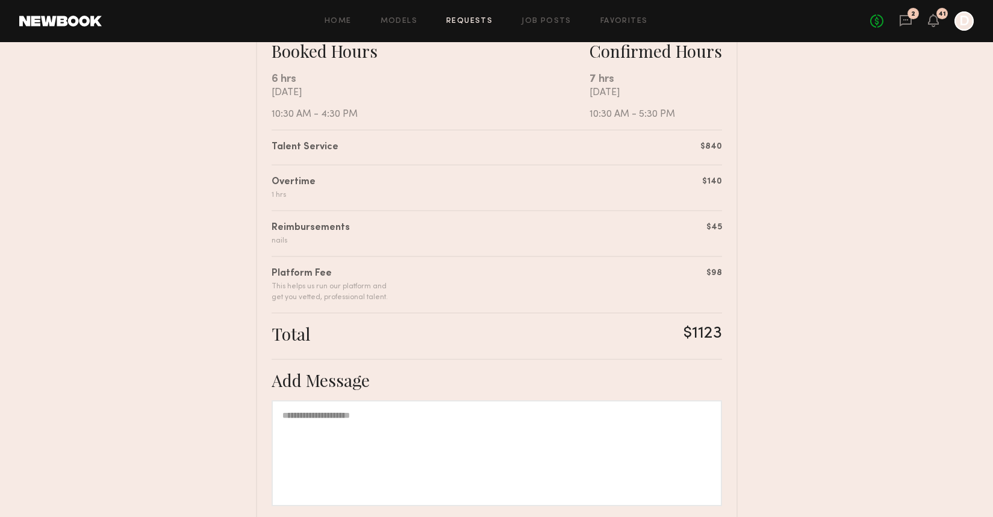
scroll to position [343, 0]
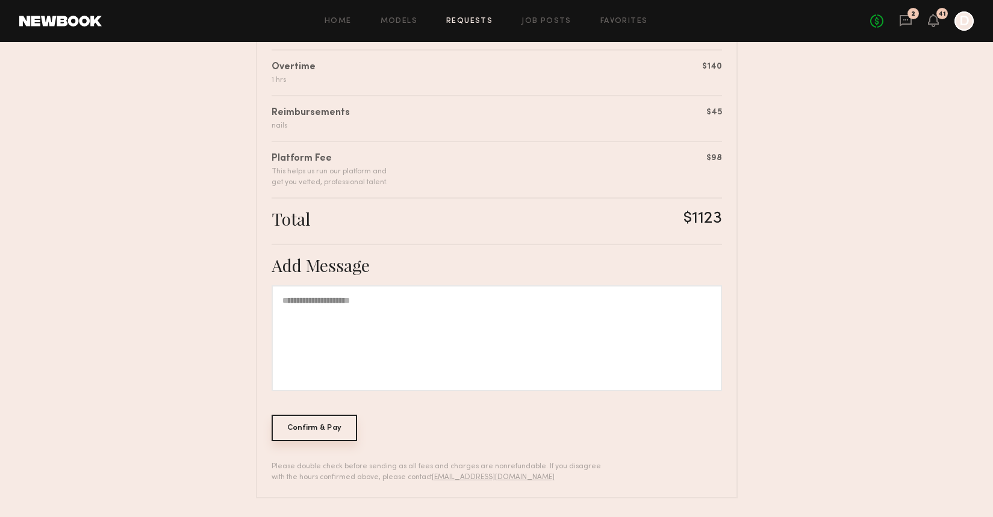
click at [335, 422] on div "Confirm & Pay" at bounding box center [315, 428] width 86 height 27
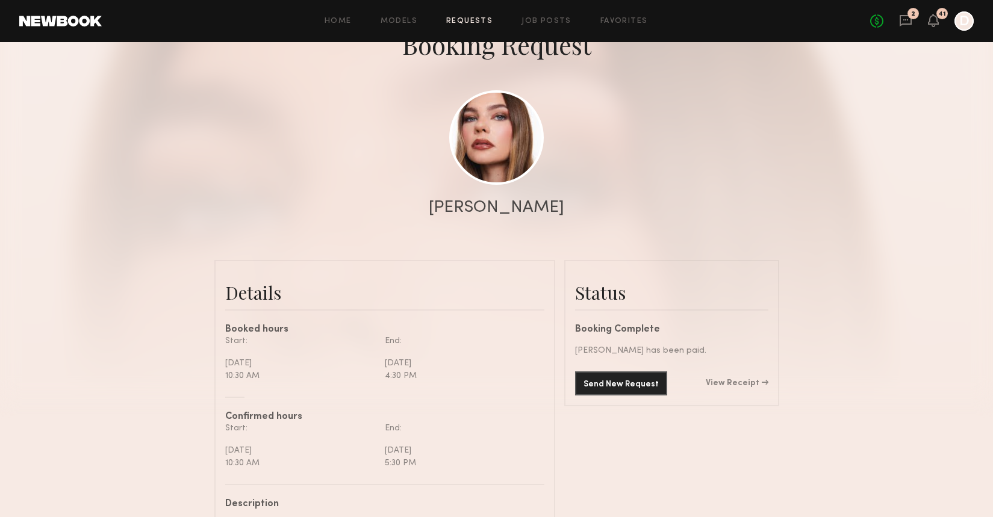
scroll to position [66, 0]
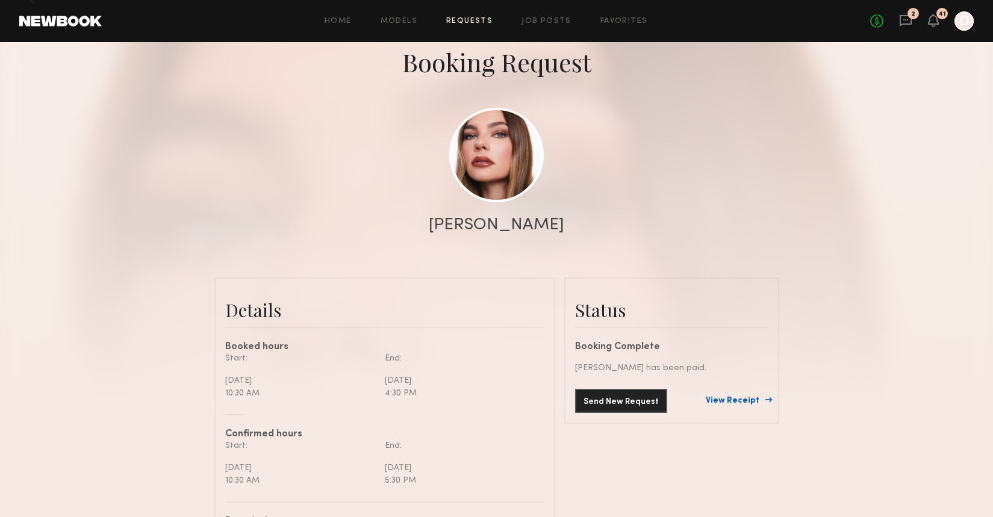
click at [734, 400] on link "View Receipt" at bounding box center [737, 401] width 63 height 8
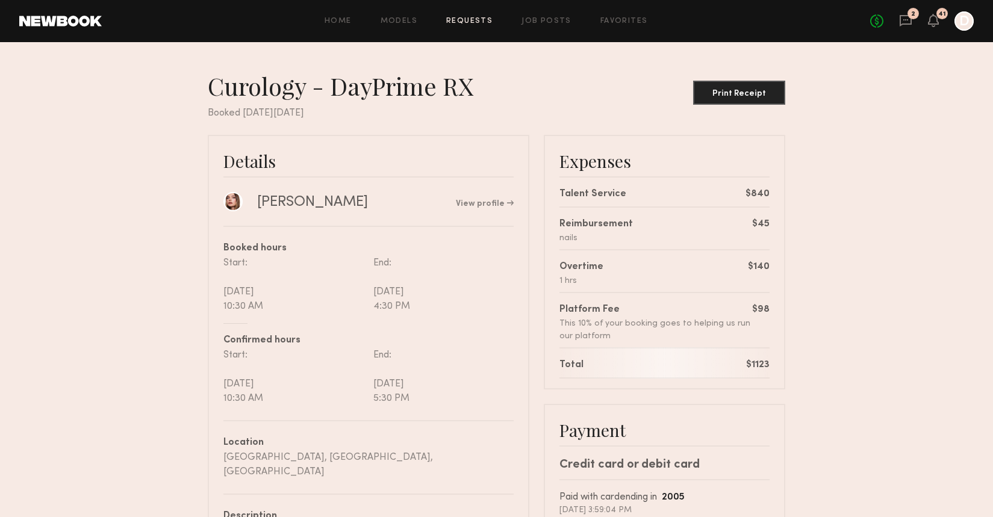
click at [478, 23] on link "Requests" at bounding box center [469, 21] width 46 height 8
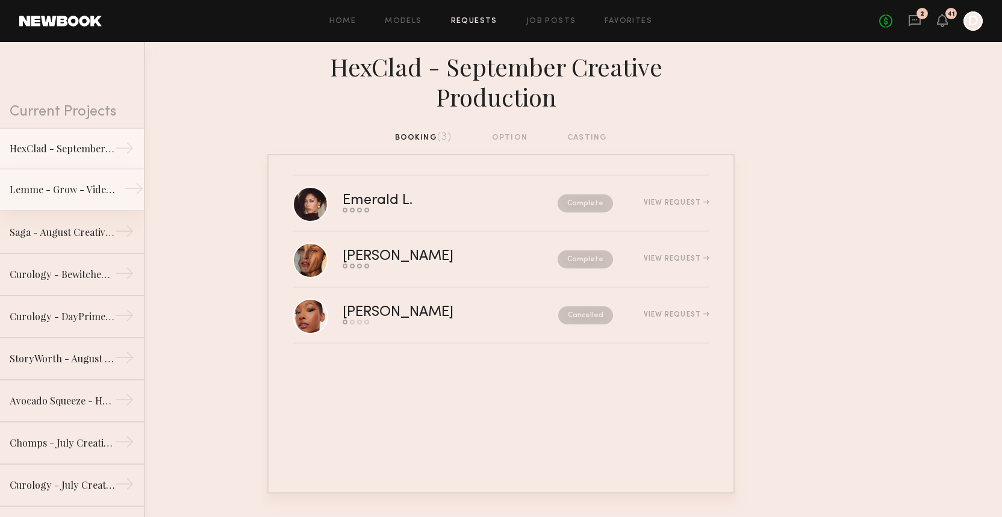
click at [76, 197] on link "Lemme - Grow - Video Production →" at bounding box center [72, 190] width 144 height 42
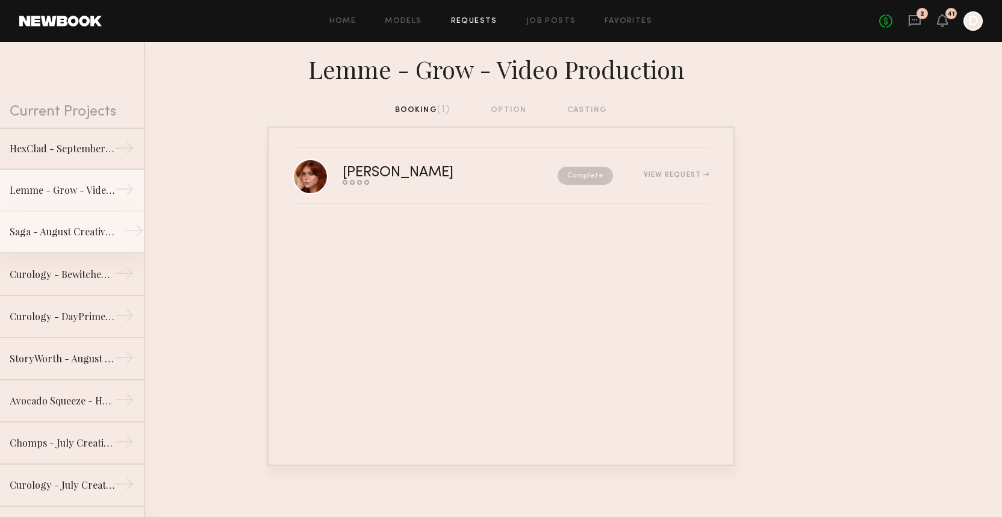
click at [72, 229] on div "Saga - August Creative Production" at bounding box center [62, 232] width 105 height 14
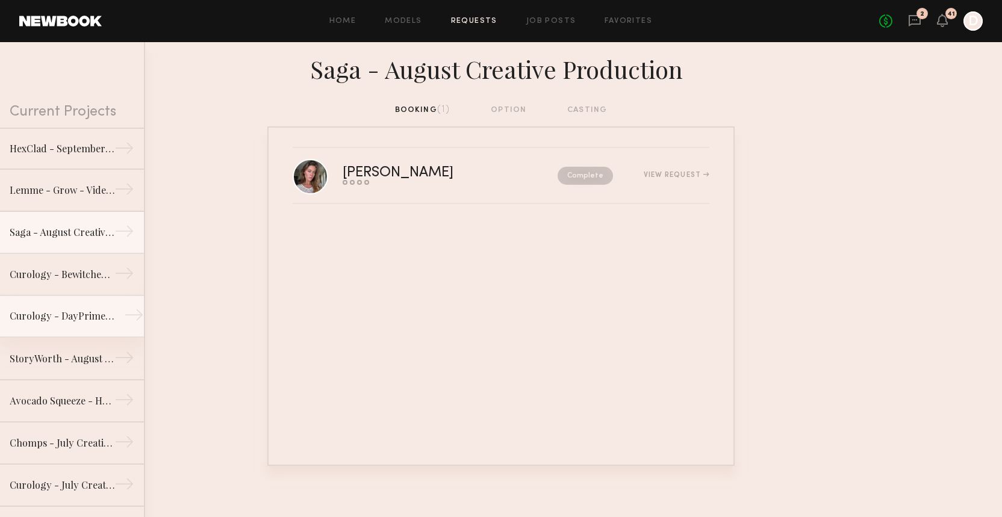
click at [79, 315] on div "Curology - DayPrime RX" at bounding box center [62, 316] width 105 height 14
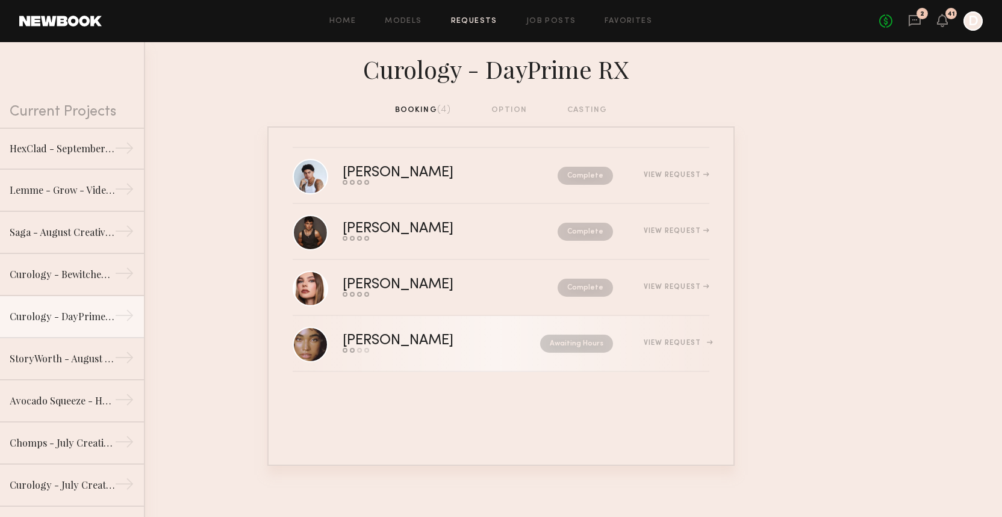
click at [473, 349] on div "Send request Model response Review hours worked Pay model" at bounding box center [420, 350] width 154 height 5
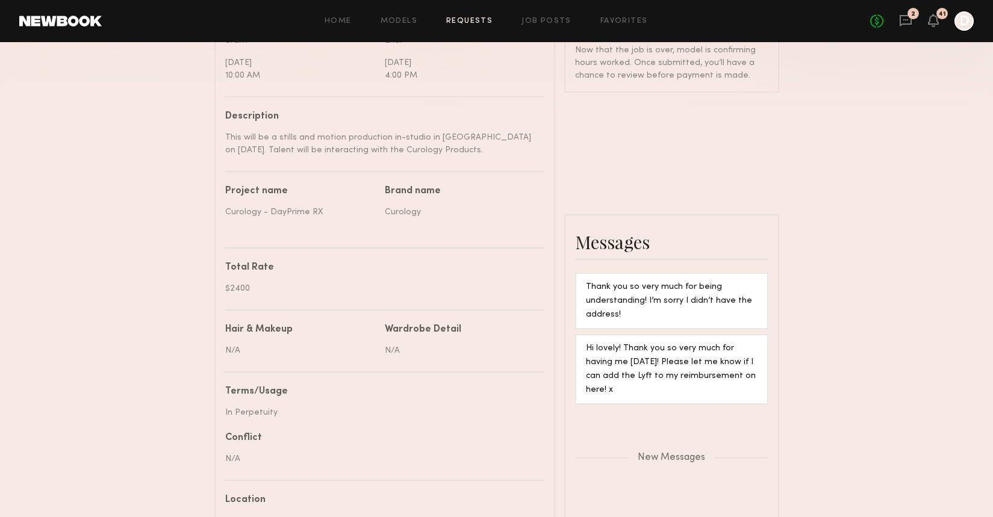
scroll to position [446, 0]
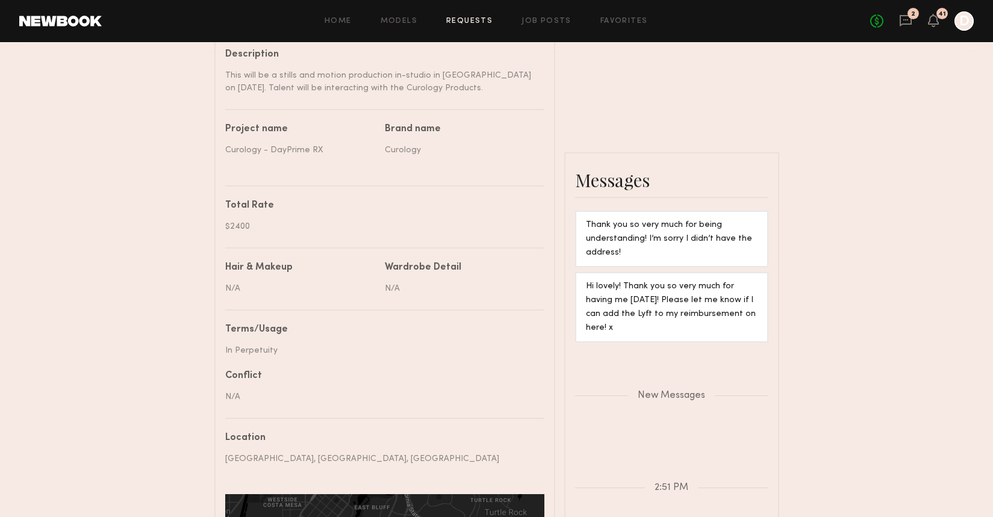
click at [702, 485] on textarea "**********" at bounding box center [651, 521] width 122 height 72
type textarea "**********"
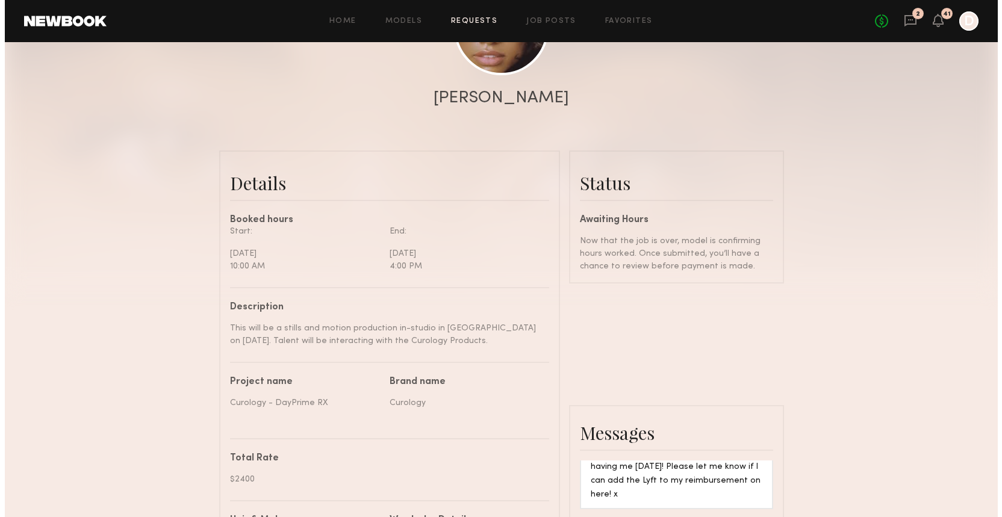
scroll to position [0, 0]
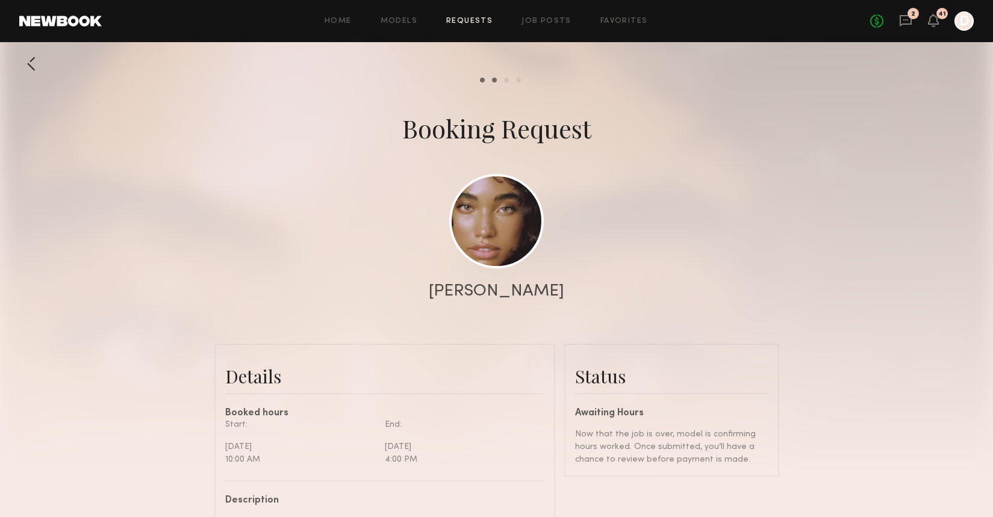
click at [483, 20] on link "Requests" at bounding box center [469, 21] width 46 height 8
